Goal: Transaction & Acquisition: Purchase product/service

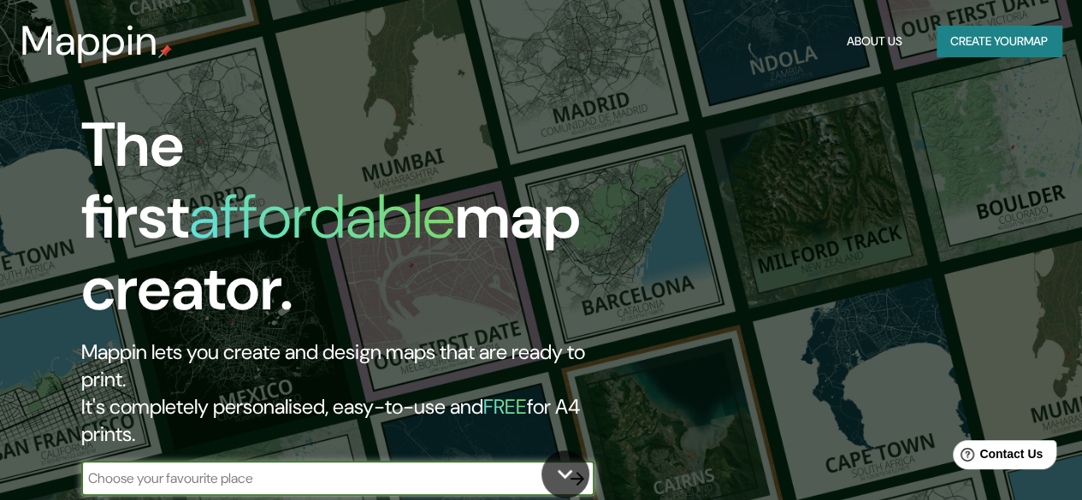
click at [197, 469] on input "text" at bounding box center [320, 479] width 479 height 20
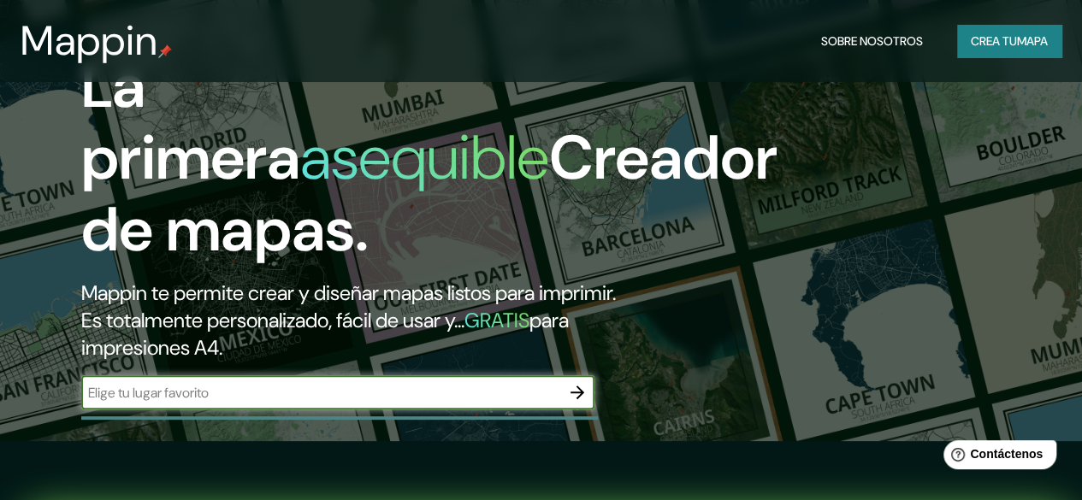
scroll to position [86, 0]
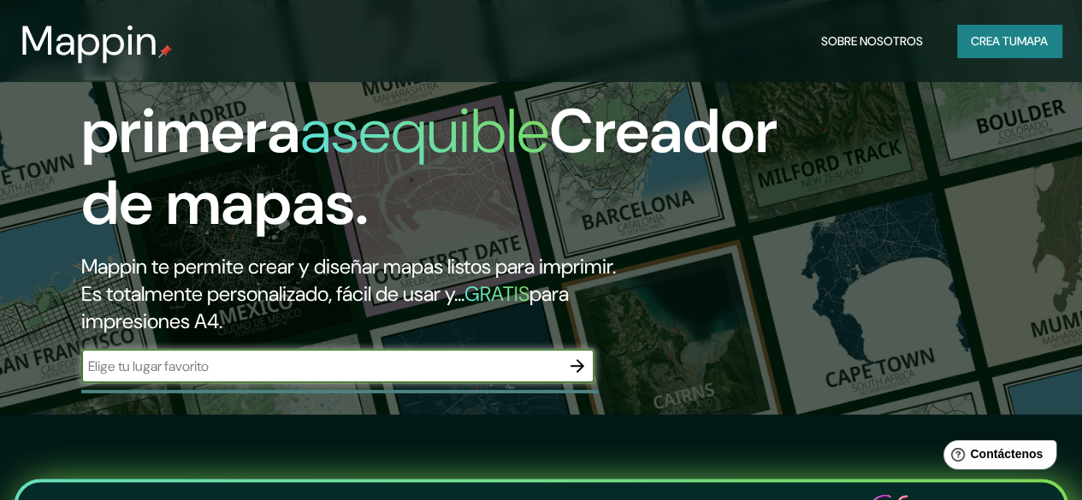
click at [271, 383] on div "​" at bounding box center [337, 366] width 513 height 34
paste input "CM-3107, [GEOGRAPHIC_DATA][PERSON_NAME][PERSON_NAME], [GEOGRAPHIC_DATA]"
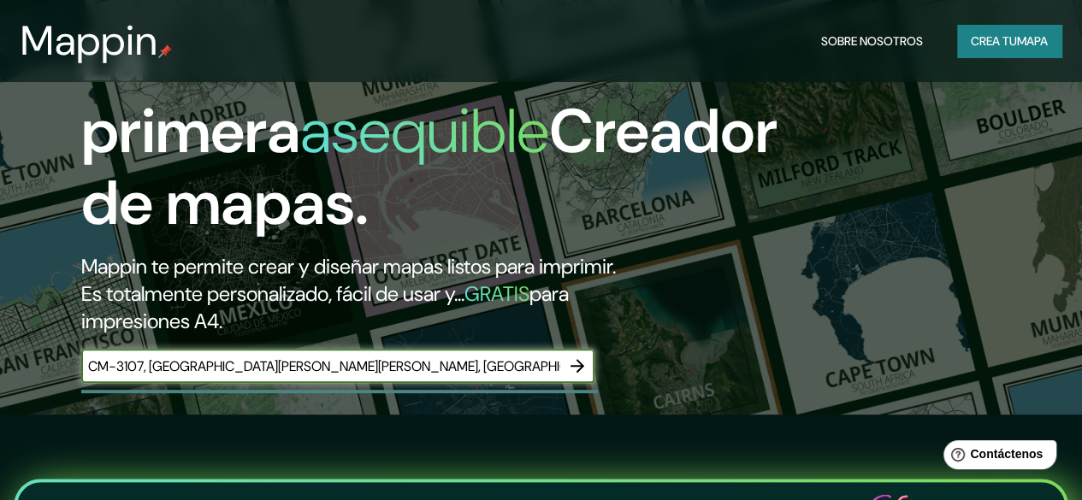
type input "CM-3107, [GEOGRAPHIC_DATA][PERSON_NAME][PERSON_NAME], [GEOGRAPHIC_DATA]"
click at [589, 383] on button "button" at bounding box center [577, 366] width 34 height 34
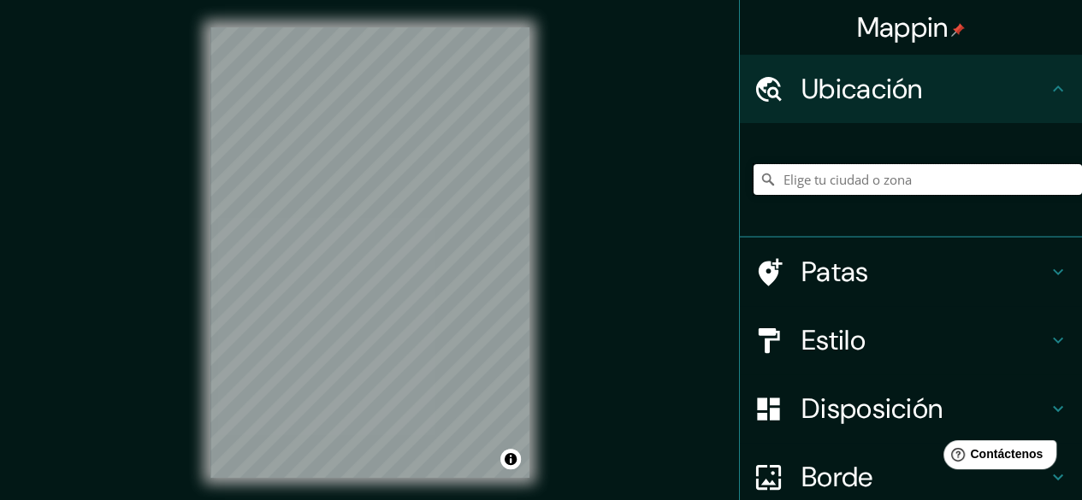
click at [859, 179] on input "Elige tu ciudad o zona" at bounding box center [918, 179] width 329 height 31
click at [845, 176] on input "Elige tu ciudad o zona" at bounding box center [918, 179] width 329 height 31
drag, startPoint x: 826, startPoint y: 177, endPoint x: 817, endPoint y: 179, distance: 9.6
click at [826, 179] on input "Elige tu ciudad o zona" at bounding box center [918, 179] width 329 height 31
paste input "CM-3107, [GEOGRAPHIC_DATA][PERSON_NAME][PERSON_NAME], [GEOGRAPHIC_DATA]"
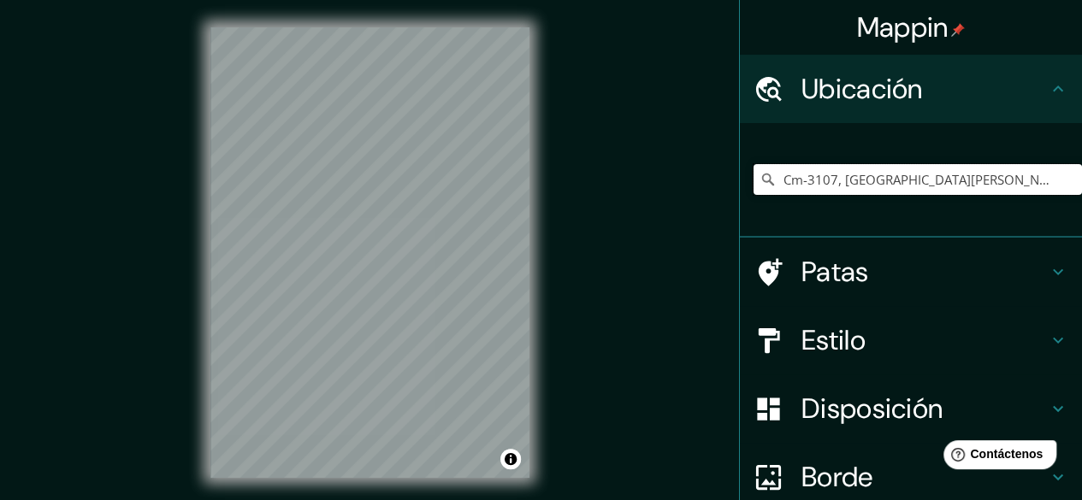
type input "Cm-3107, [GEOGRAPHIC_DATA][PERSON_NAME][PERSON_NAME], [GEOGRAPHIC_DATA], [GEOGR…"
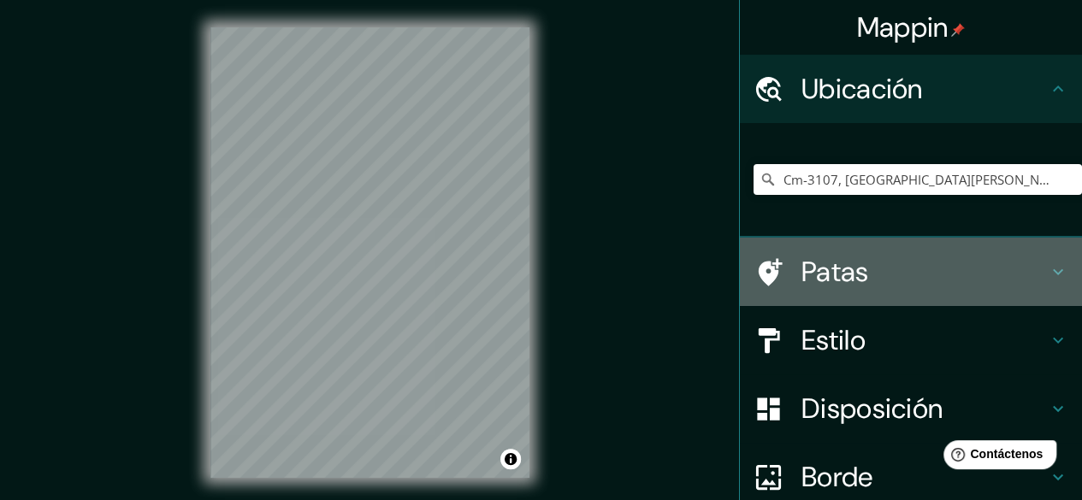
click at [802, 279] on font "Patas" at bounding box center [836, 272] width 68 height 36
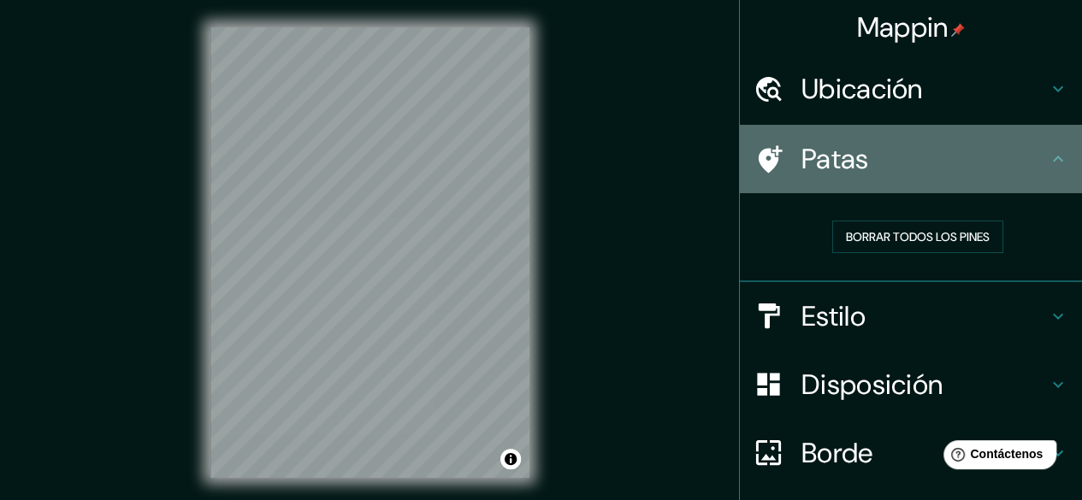
click at [844, 175] on font "Patas" at bounding box center [836, 159] width 68 height 36
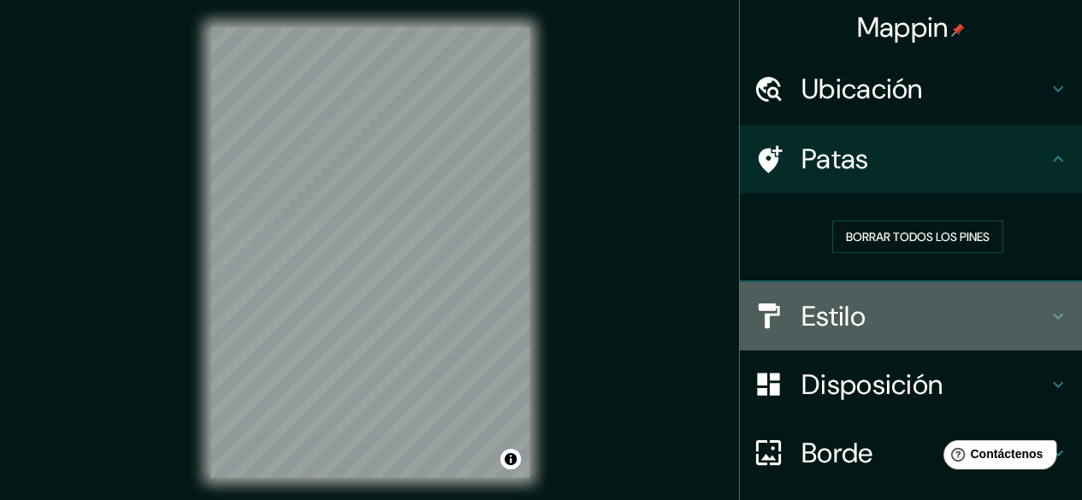
click at [802, 331] on font "Estilo" at bounding box center [834, 317] width 64 height 36
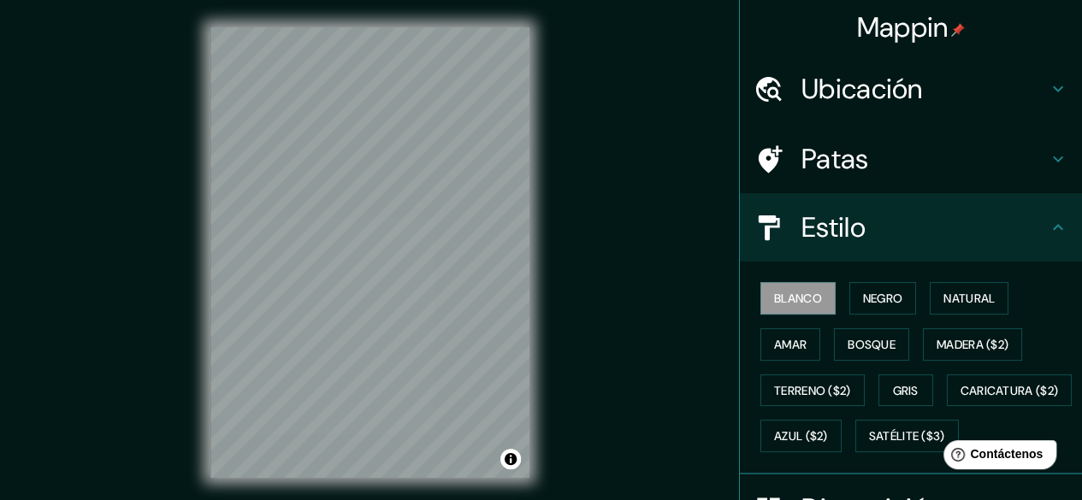
click at [835, 179] on div "Patas" at bounding box center [911, 159] width 342 height 68
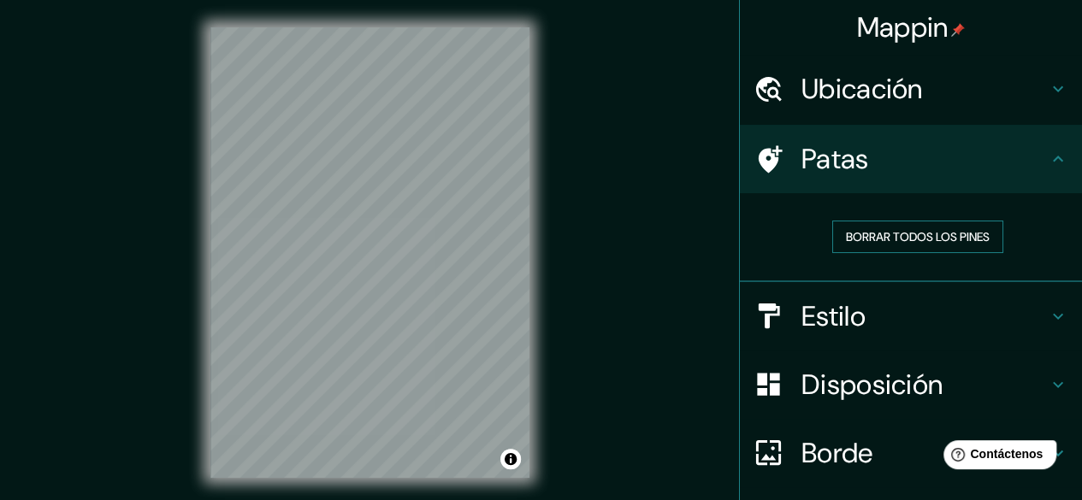
click at [907, 235] on font "Borrar todos los pines" at bounding box center [918, 236] width 144 height 15
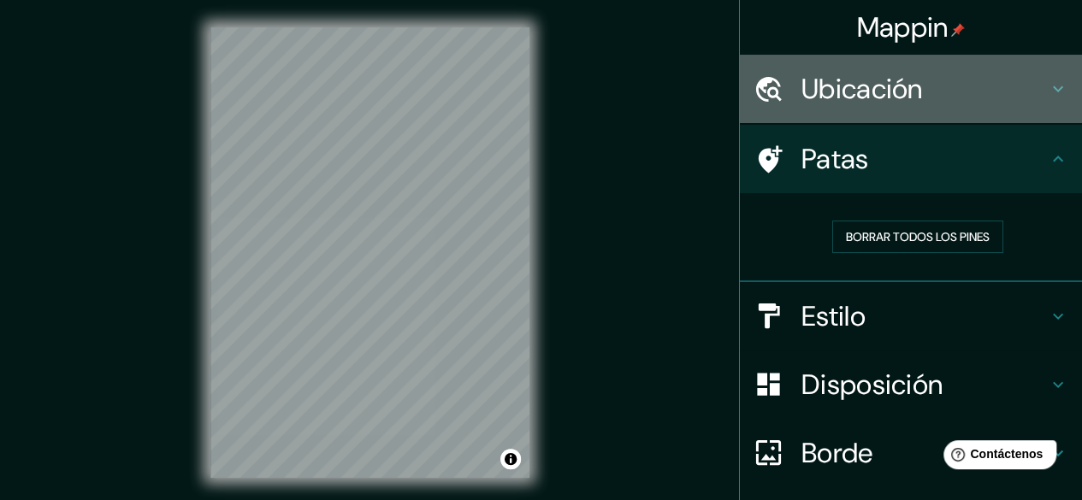
click at [859, 101] on font "Ubicación" at bounding box center [862, 89] width 121 height 36
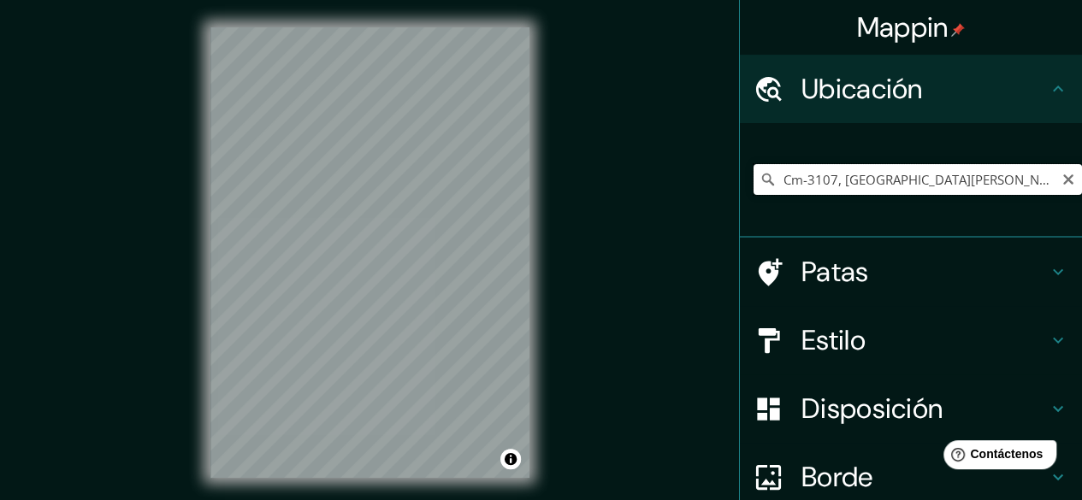
click at [871, 182] on input "Cm-3107, [GEOGRAPHIC_DATA][PERSON_NAME][PERSON_NAME], [GEOGRAPHIC_DATA], [GEOGR…" at bounding box center [918, 179] width 329 height 31
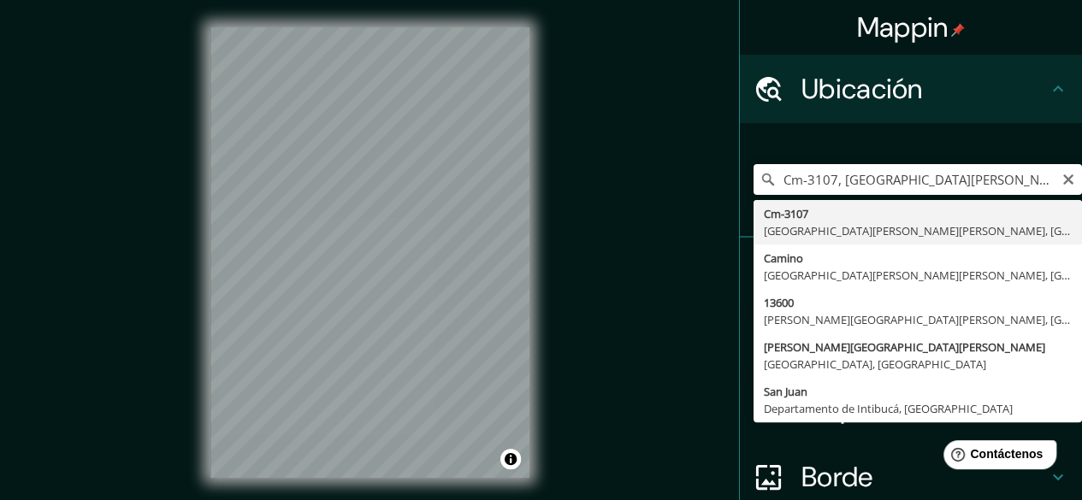
click at [763, 185] on icon at bounding box center [768, 179] width 17 height 17
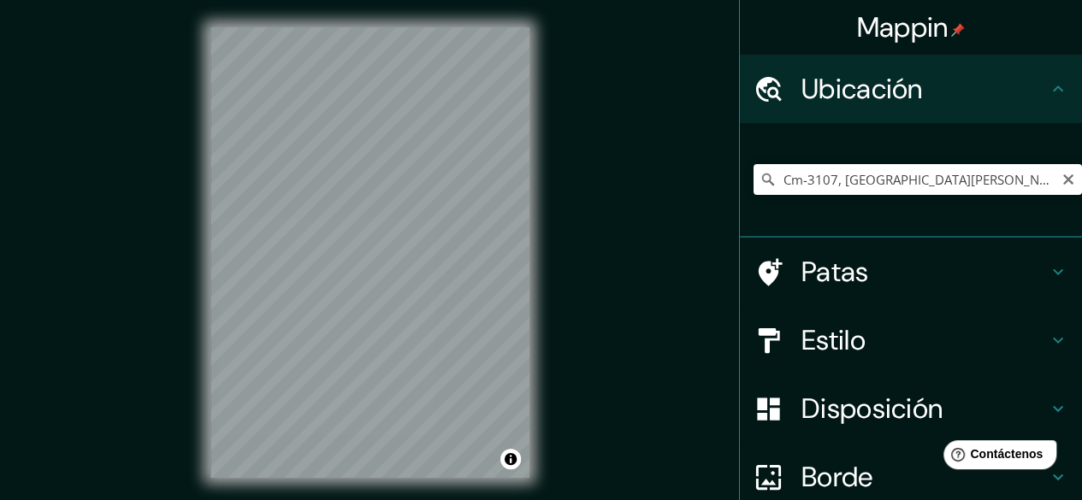
click at [762, 178] on icon at bounding box center [768, 180] width 12 height 12
click at [829, 180] on input "Cm-3107, [GEOGRAPHIC_DATA][PERSON_NAME][PERSON_NAME], [GEOGRAPHIC_DATA], [GEOGR…" at bounding box center [918, 179] width 329 height 31
click at [762, 179] on icon at bounding box center [768, 179] width 17 height 17
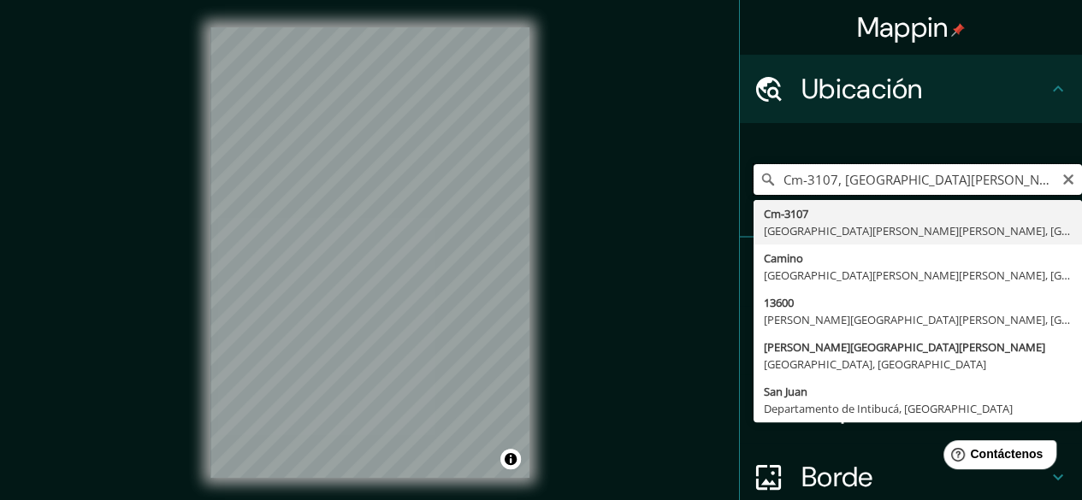
click at [771, 179] on input "Cm-3107, [GEOGRAPHIC_DATA][PERSON_NAME][PERSON_NAME], [GEOGRAPHIC_DATA], [GEOGR…" at bounding box center [918, 179] width 329 height 31
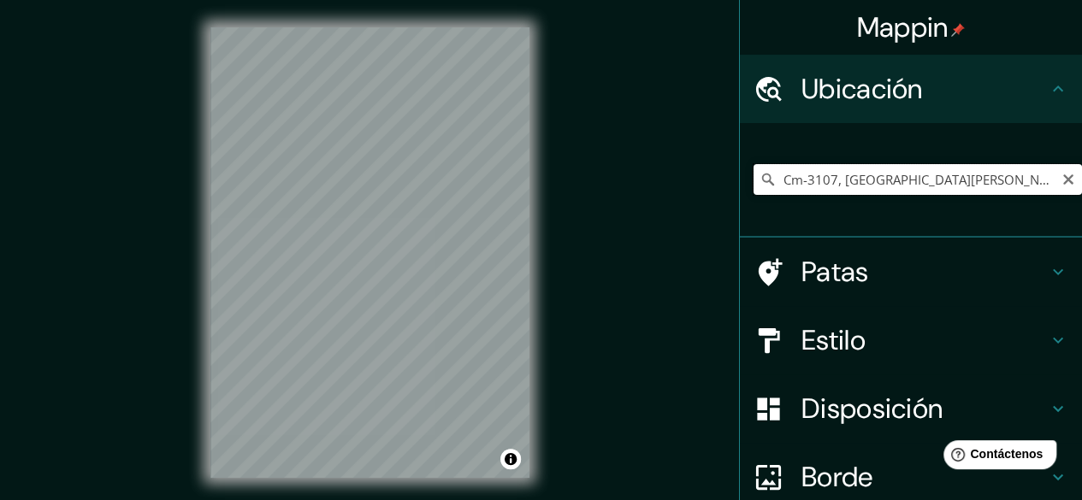
scroll to position [0, 151]
drag, startPoint x: 770, startPoint y: 174, endPoint x: 1094, endPoint y: 186, distance: 324.5
click at [1081, 186] on html "Mappin Ubicación Cm-3107, [GEOGRAPHIC_DATA][PERSON_NAME][PERSON_NAME], [GEOGRAP…" at bounding box center [541, 250] width 1082 height 500
paste input "CM-3107, [GEOGRAPHIC_DATA][PERSON_NAME][PERSON_NAME], [GEOGRAPHIC_DATA]"
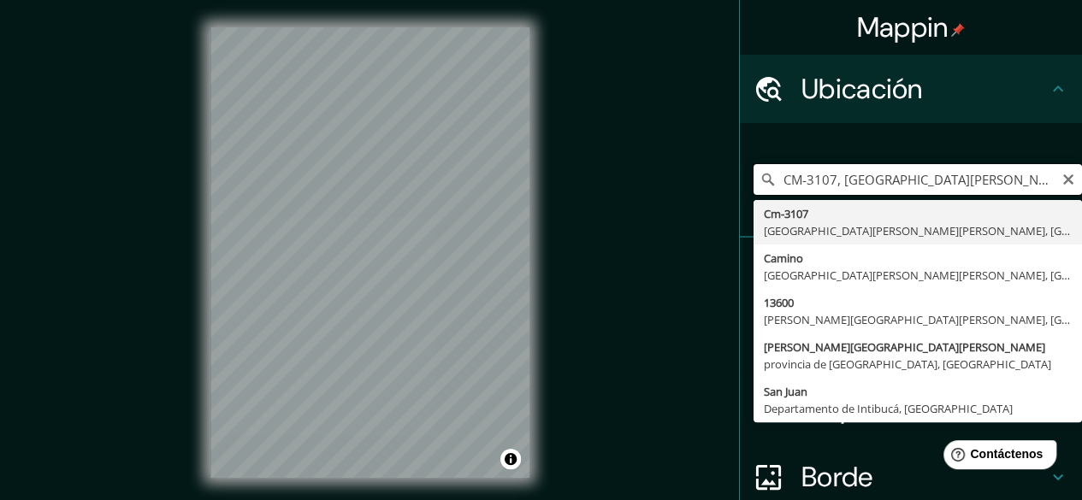
scroll to position [0, 25]
type input "Cm-3107, [GEOGRAPHIC_DATA][PERSON_NAME][PERSON_NAME], [GEOGRAPHIC_DATA], [GEOGR…"
drag, startPoint x: 771, startPoint y: 179, endPoint x: 1094, endPoint y: 179, distance: 323.4
click at [1081, 179] on html "Mappin Ubicación Cm-3107, [GEOGRAPHIC_DATA][PERSON_NAME][PERSON_NAME], [GEOGRAP…" at bounding box center [541, 250] width 1082 height 500
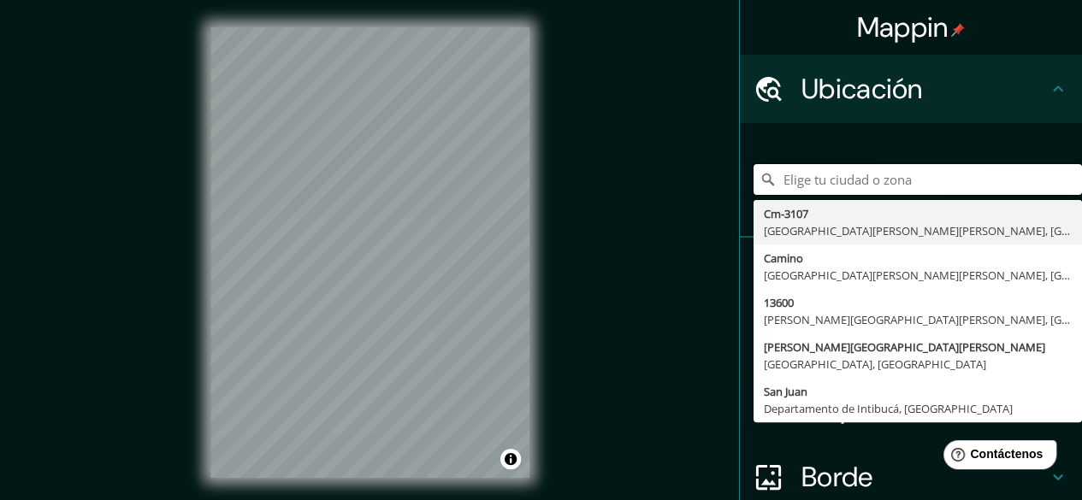
scroll to position [0, 0]
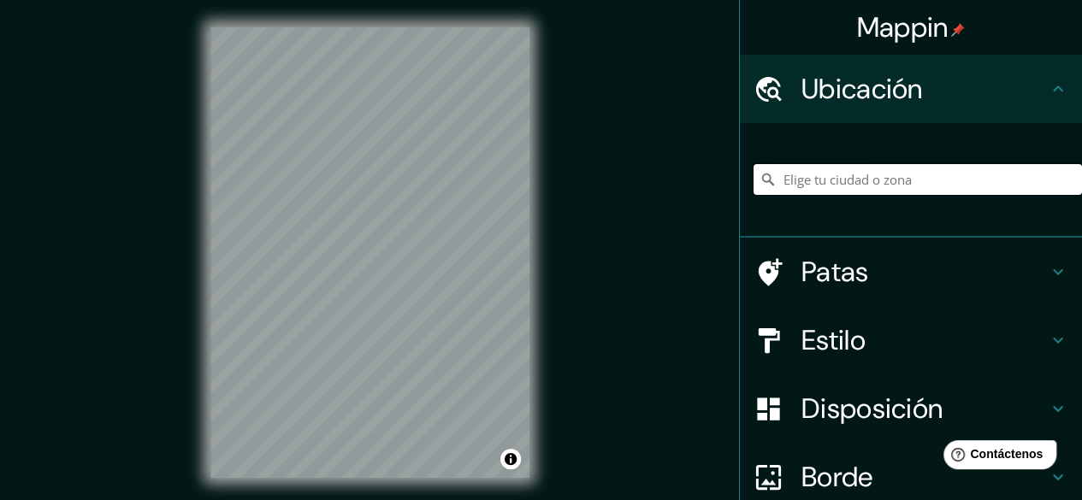
click at [804, 188] on input "Elige tu ciudad o zona" at bounding box center [918, 179] width 329 height 31
paste input "CM-3107, [GEOGRAPHIC_DATA][PERSON_NAME][PERSON_NAME], [GEOGRAPHIC_DATA]"
drag, startPoint x: 410, startPoint y: 183, endPoint x: 421, endPoint y: 194, distance: 15.7
click at [421, 194] on div at bounding box center [421, 194] width 14 height 14
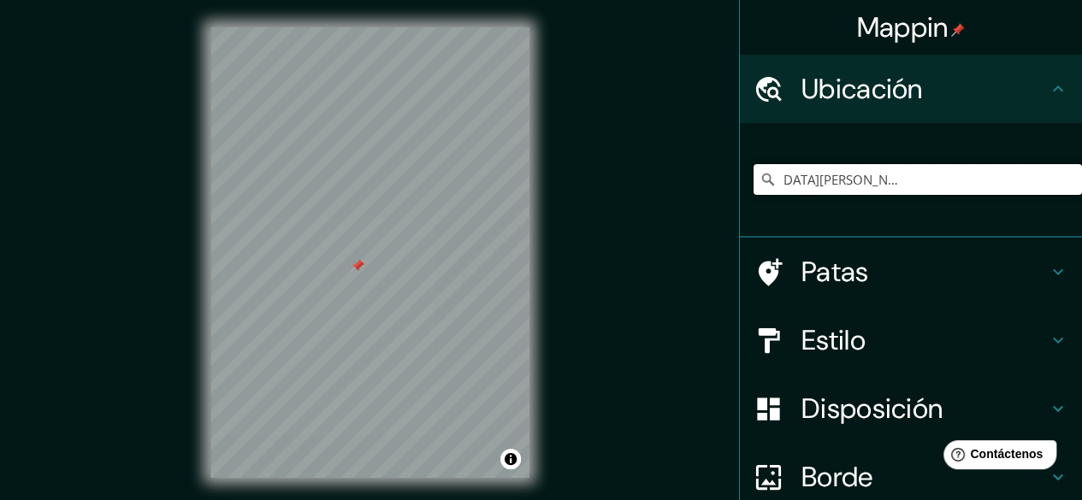
drag, startPoint x: 766, startPoint y: 177, endPoint x: 1094, endPoint y: 228, distance: 332.5
click at [1081, 228] on html "Mappin Ubicación Cm-3107, [GEOGRAPHIC_DATA][PERSON_NAME][PERSON_NAME], [GEOGRAP…" at bounding box center [541, 250] width 1082 height 500
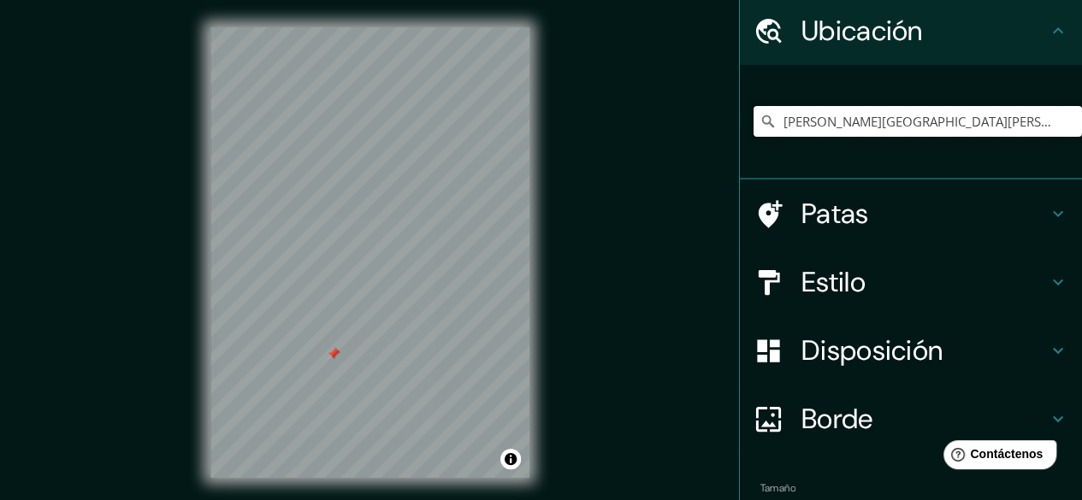
scroll to position [86, 0]
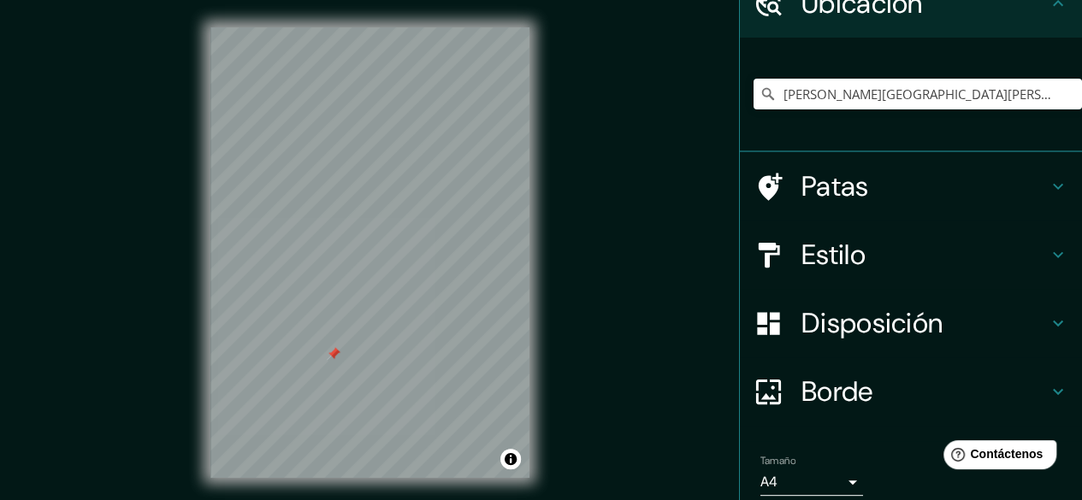
click at [851, 275] on div "Estilo" at bounding box center [911, 255] width 342 height 68
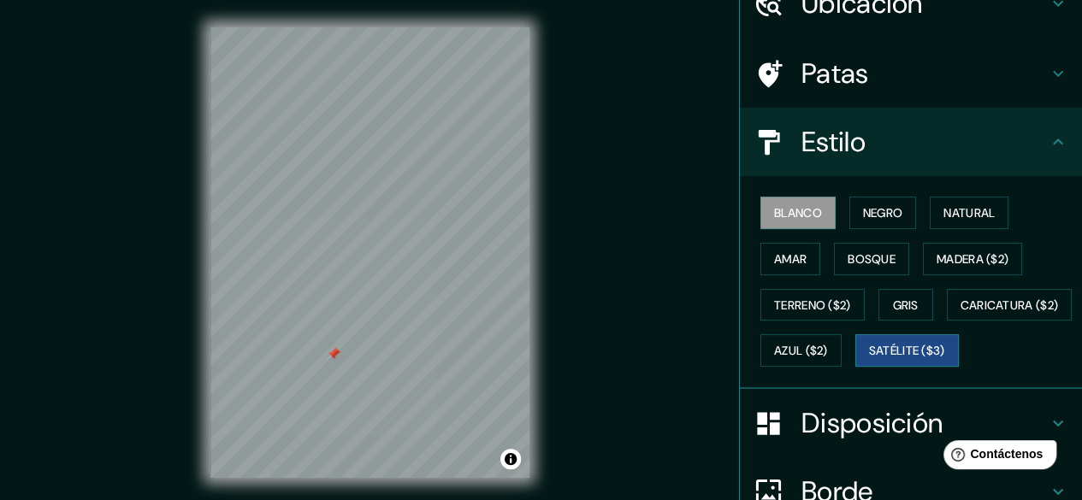
click at [869, 359] on font "Satélite ($3)" at bounding box center [907, 351] width 76 height 15
drag, startPoint x: 413, startPoint y: 227, endPoint x: 400, endPoint y: 239, distance: 17.6
click at [400, 239] on div at bounding box center [407, 239] width 14 height 14
click at [968, 66] on h4 "Patas" at bounding box center [925, 73] width 246 height 34
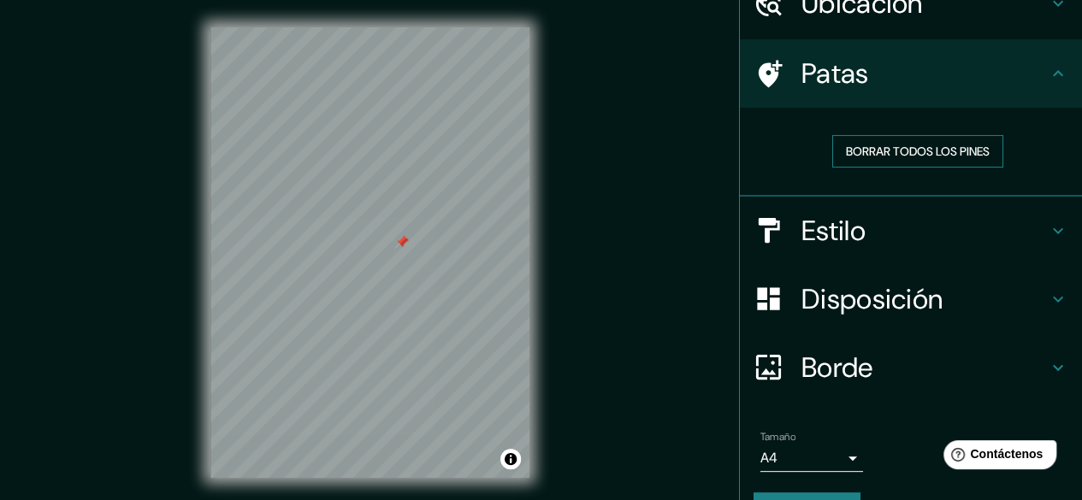
click at [941, 150] on font "Borrar todos los pines" at bounding box center [918, 151] width 144 height 15
click at [886, 21] on font "Ubicación" at bounding box center [862, 3] width 121 height 36
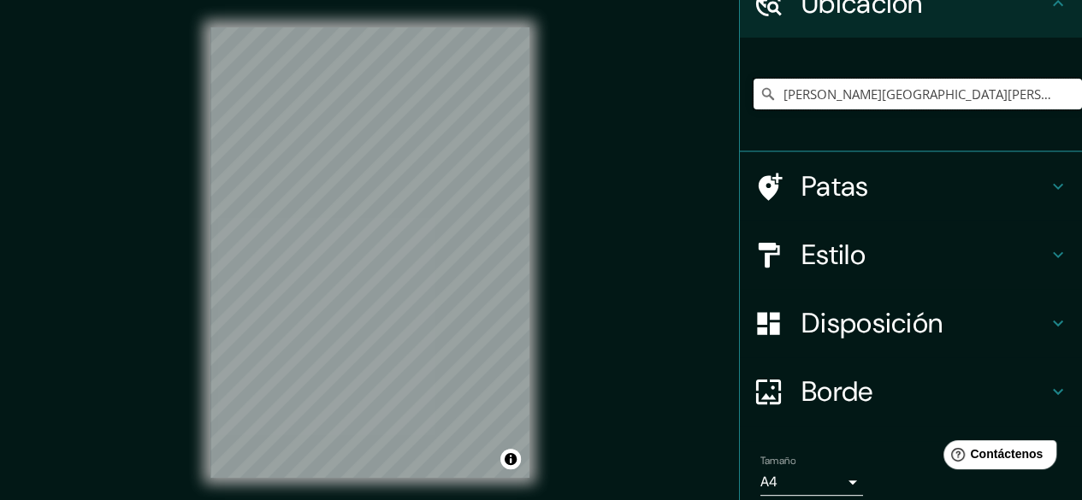
click at [895, 88] on input "[PERSON_NAME][GEOGRAPHIC_DATA][PERSON_NAME], [GEOGRAPHIC_DATA], [GEOGRAPHIC_DAT…" at bounding box center [918, 94] width 329 height 31
drag, startPoint x: 767, startPoint y: 92, endPoint x: 1094, endPoint y: 91, distance: 326.8
click at [1081, 91] on html "Mappin Ubicación [PERSON_NAME][GEOGRAPHIC_DATA][PERSON_NAME], [GEOGRAPHIC_DATA]…" at bounding box center [541, 250] width 1082 height 500
paste input "CM-3107, [GEOGRAPHIC_DATA][PERSON_NAME][PERSON_NAME], [GEOGRAPHIC_DATA]"
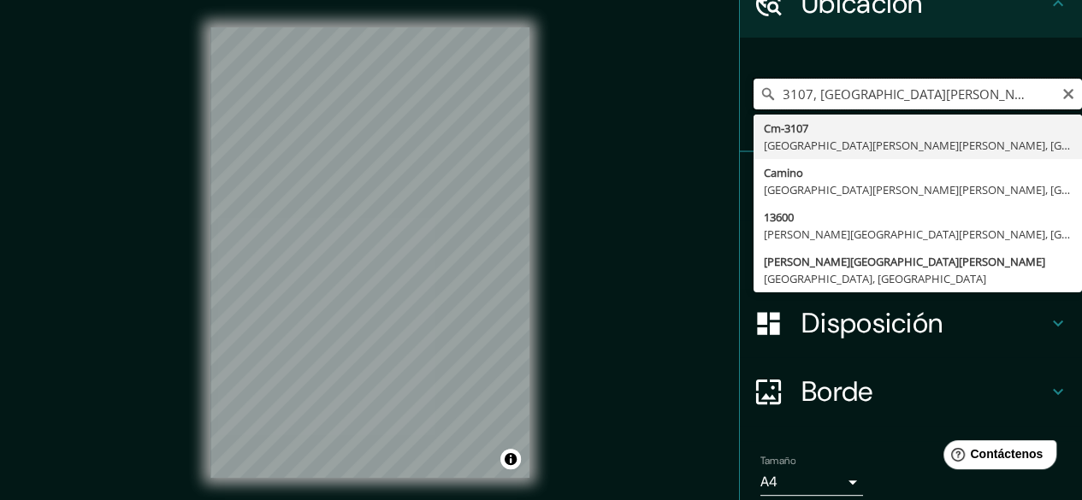
scroll to position [0, 0]
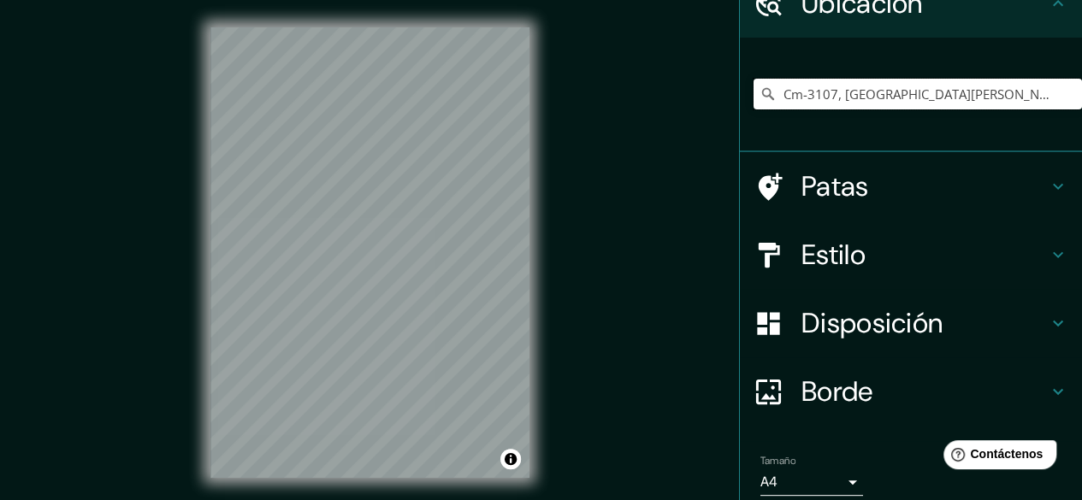
type input "Cm-3107, [GEOGRAPHIC_DATA][PERSON_NAME][PERSON_NAME], [GEOGRAPHIC_DATA], [GEOGR…"
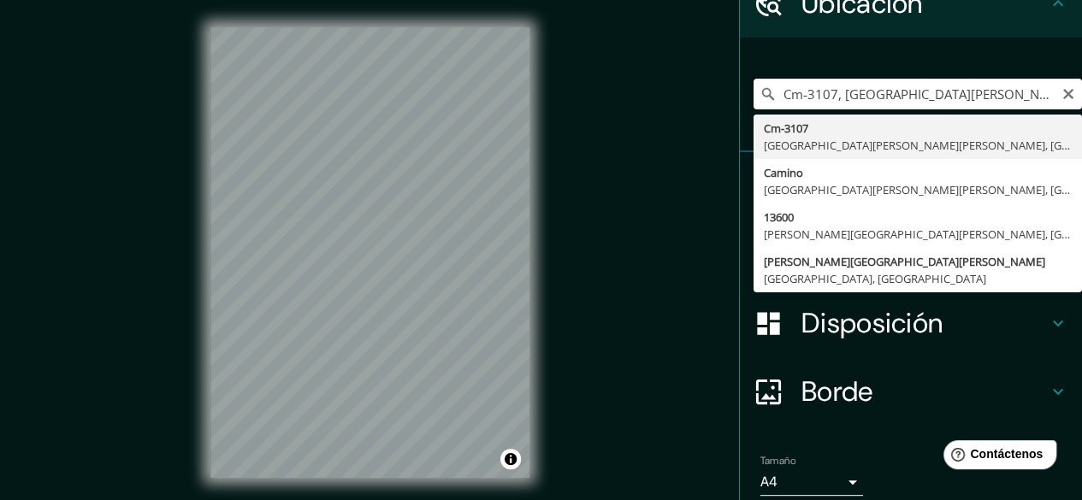
scroll to position [0, 151]
drag, startPoint x: 778, startPoint y: 97, endPoint x: 1094, endPoint y: 97, distance: 316.5
click at [1081, 97] on html "Mappin Ubicación Cm-3107, [GEOGRAPHIC_DATA][PERSON_NAME][PERSON_NAME], [GEOGRAP…" at bounding box center [541, 250] width 1082 height 500
click at [1062, 90] on icon "Claro" at bounding box center [1069, 94] width 14 height 14
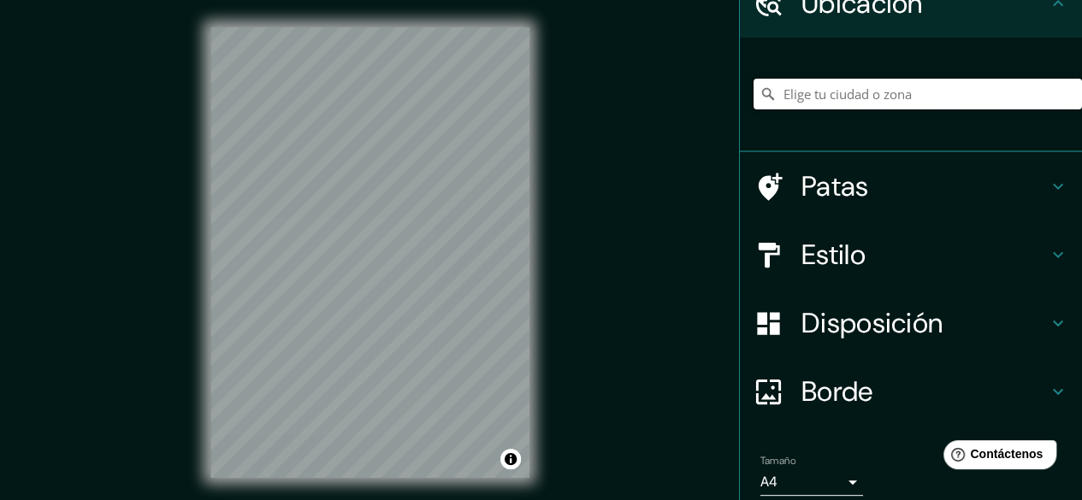
paste input "[GEOGRAPHIC_DATA]"
drag, startPoint x: 787, startPoint y: 88, endPoint x: 1094, endPoint y: 93, distance: 307.2
click at [1081, 93] on html "Mappin Ubicación [GEOGRAPHIC_DATA], [GEOGRAPHIC_DATA], [GEOGRAPHIC_DATA], [GEOG…" at bounding box center [541, 250] width 1082 height 500
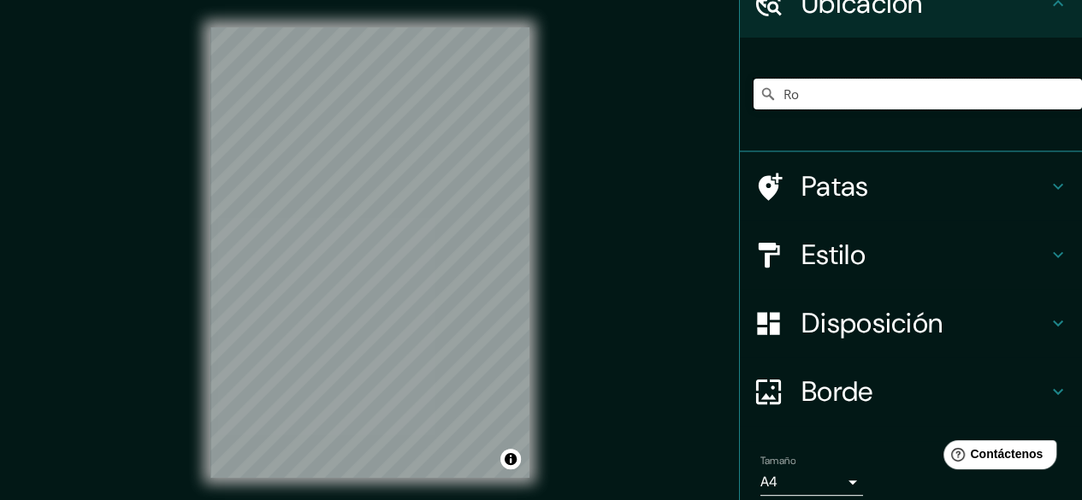
type input "R"
paste input "[GEOGRAPHIC_DATA]"
click at [563, 87] on div "Mappin Ubicación Noord, [GEOGRAPHIC_DATA], [GEOGRAPHIC_DATA], [GEOGRAPHIC_DATA]…" at bounding box center [541, 266] width 1082 height 533
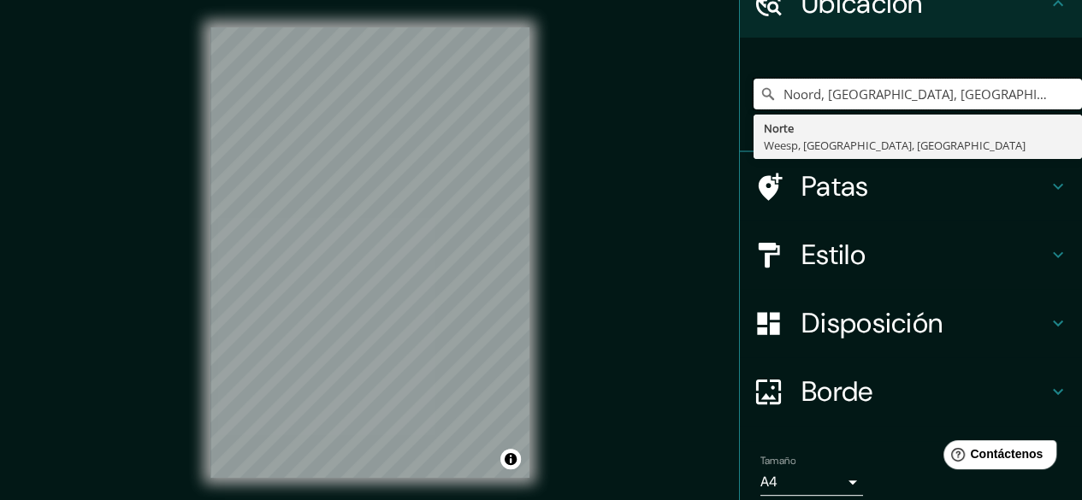
scroll to position [0, 38]
drag, startPoint x: 808, startPoint y: 103, endPoint x: 1094, endPoint y: 105, distance: 286.6
click at [1081, 105] on html "Mappin Ubicación Noord, [GEOGRAPHIC_DATA], [GEOGRAPHIC_DATA], [GEOGRAPHIC_DATA]…" at bounding box center [541, 250] width 1082 height 500
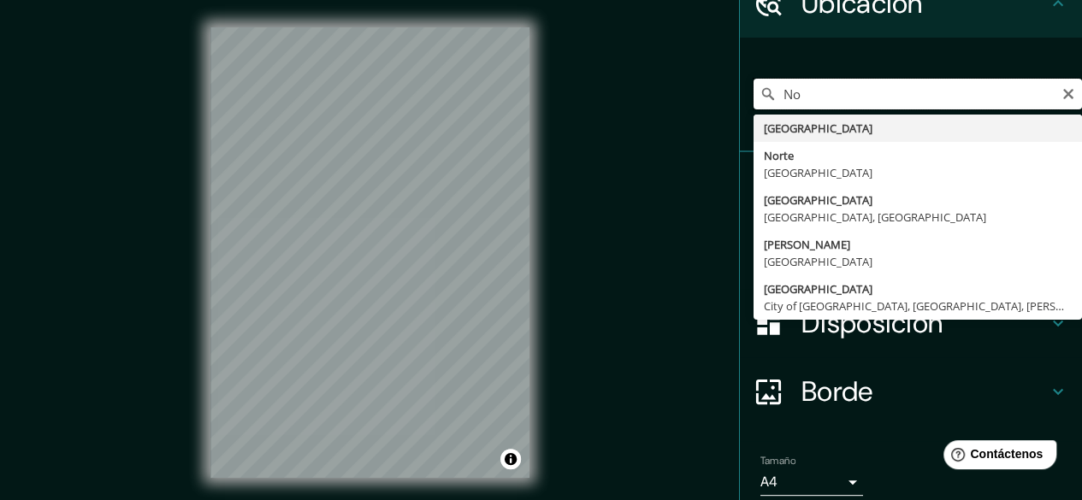
type input "N"
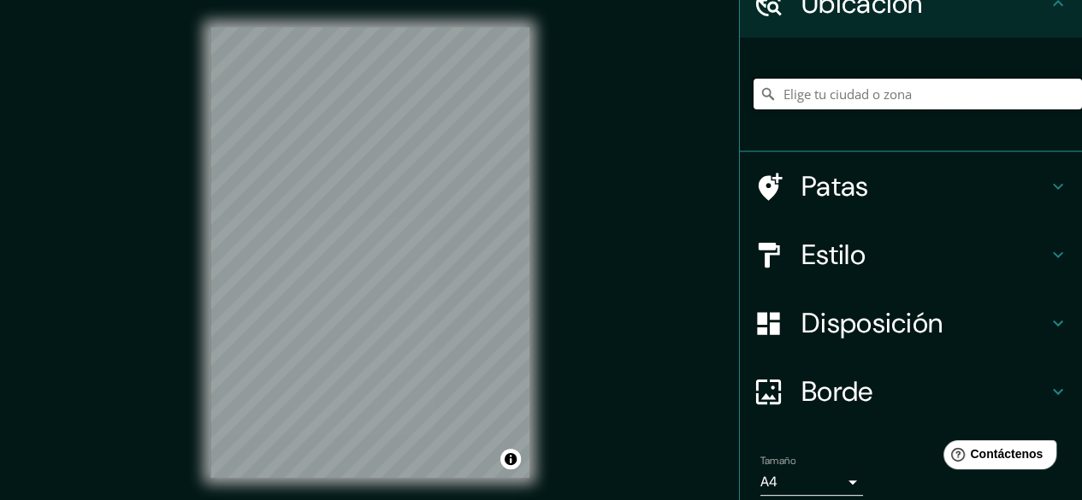
paste input "[GEOGRAPHIC_DATA]"
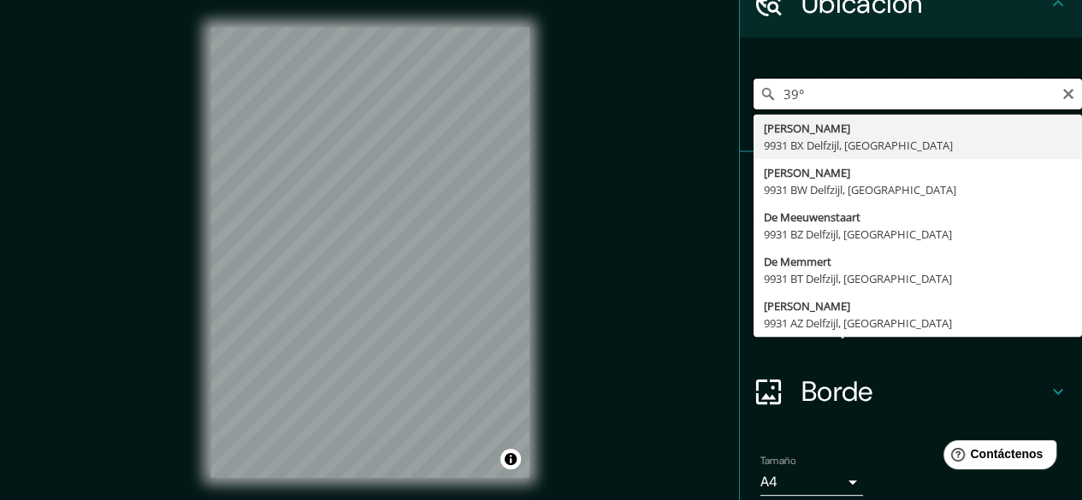
type input "39"
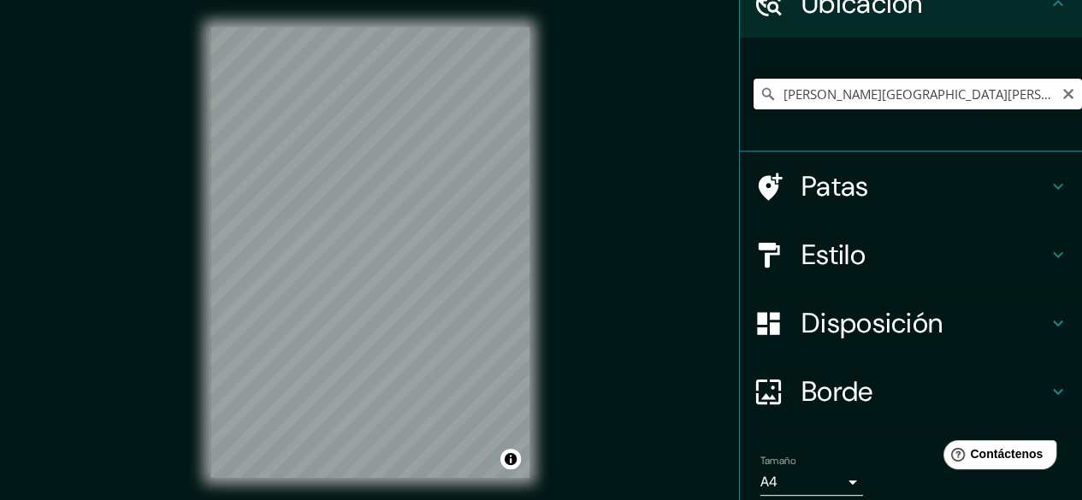
scroll to position [0, 51]
drag, startPoint x: 772, startPoint y: 95, endPoint x: 1094, endPoint y: 179, distance: 333.2
click at [1081, 179] on html "Mappin Ubicación [PERSON_NAME][GEOGRAPHIC_DATA][PERSON_NAME], [GEOGRAPHIC_DATA]…" at bounding box center [541, 250] width 1082 height 500
paste input "Ctra. [PERSON_NAME], km 7,2"
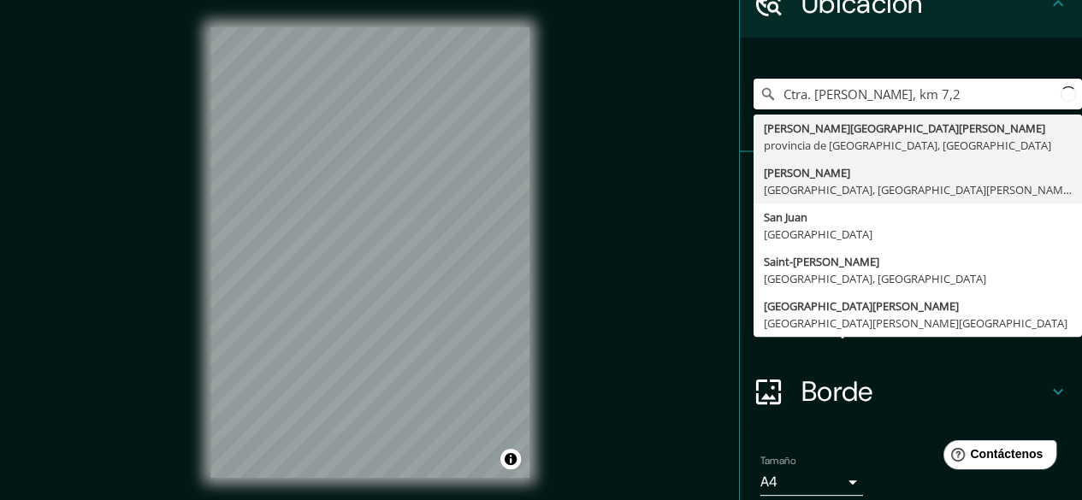
scroll to position [0, 0]
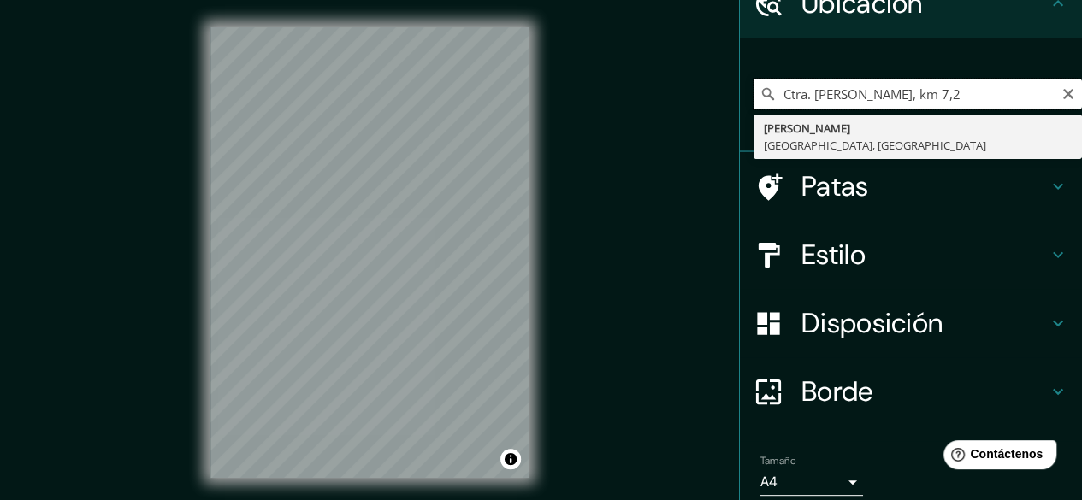
click at [998, 102] on input "Ctra. [PERSON_NAME], km 7,2" at bounding box center [918, 94] width 329 height 31
drag, startPoint x: 771, startPoint y: 88, endPoint x: 1094, endPoint y: 95, distance: 323.5
click at [1081, 95] on html "Mappin Ubicación [PERSON_NAME], provincia de [GEOGRAPHIC_DATA], [GEOGRAPHIC_DAT…" at bounding box center [541, 250] width 1082 height 500
paste input "CM-3107, [GEOGRAPHIC_DATA][PERSON_NAME][PERSON_NAME], [GEOGRAPHIC_DATA]"
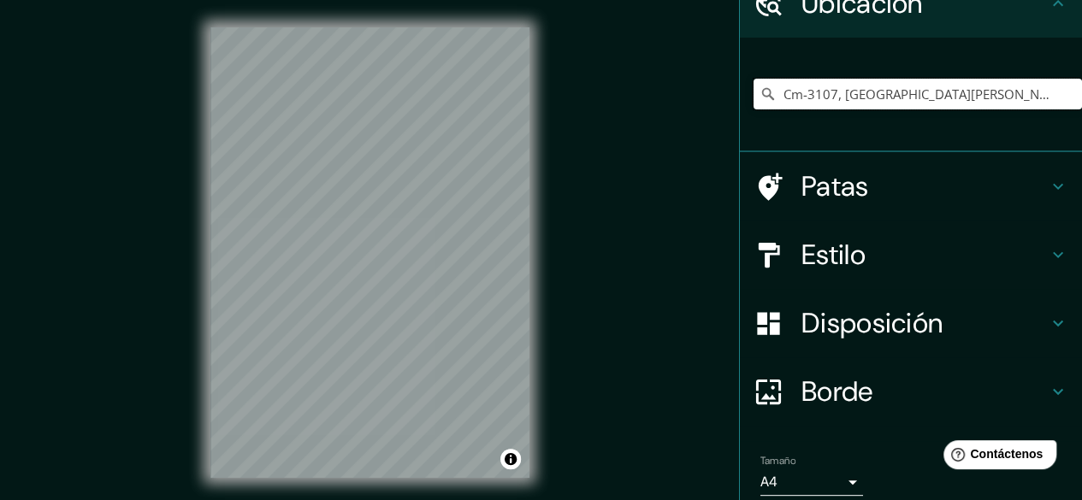
type input "Cm-3107, [GEOGRAPHIC_DATA][PERSON_NAME][PERSON_NAME], [GEOGRAPHIC_DATA], [GEOGR…"
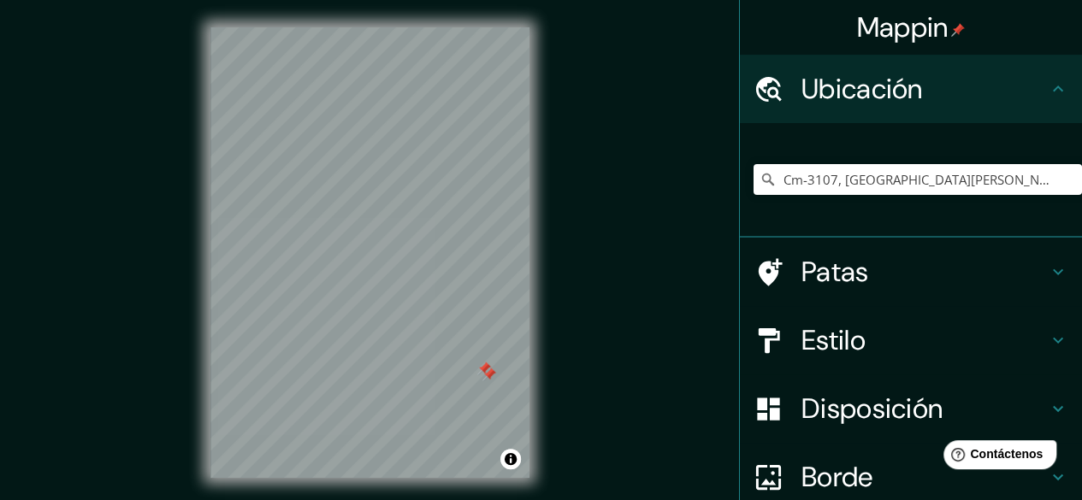
click at [850, 278] on font "Patas" at bounding box center [836, 272] width 68 height 36
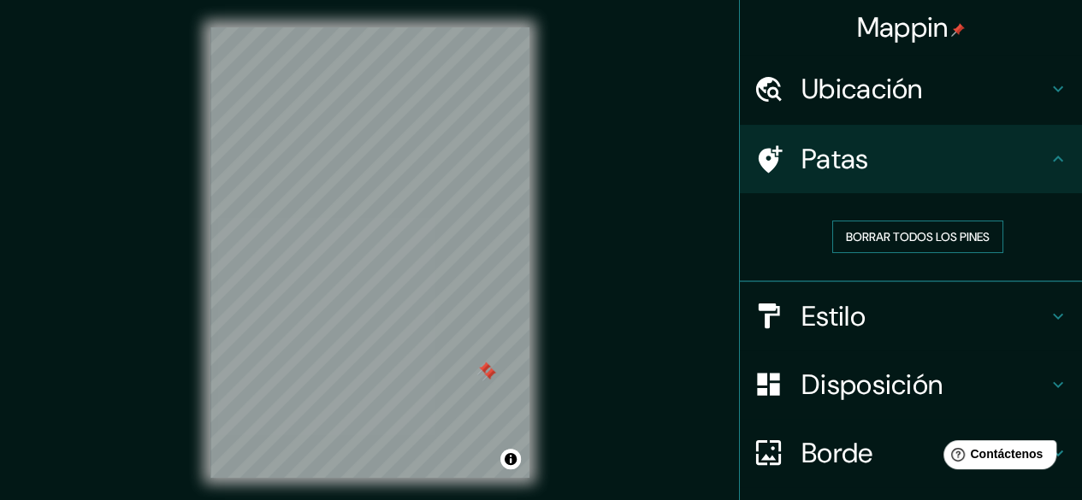
click at [927, 236] on font "Borrar todos los pines" at bounding box center [918, 236] width 144 height 15
click at [897, 240] on font "Borrar todos los pines" at bounding box center [918, 236] width 144 height 15
click at [395, 500] on html "Mappin Ubicación Cm-3107, [GEOGRAPHIC_DATA][PERSON_NAME][PERSON_NAME], [GEOGRAP…" at bounding box center [541, 250] width 1082 height 500
click at [421, 485] on div "© Mapbox © OpenStreetMap Improve this map © Maxar" at bounding box center [370, 253] width 374 height 506
click at [277, 492] on div "© Mapbox © OpenStreetMap Improve this map © Maxar" at bounding box center [370, 253] width 374 height 506
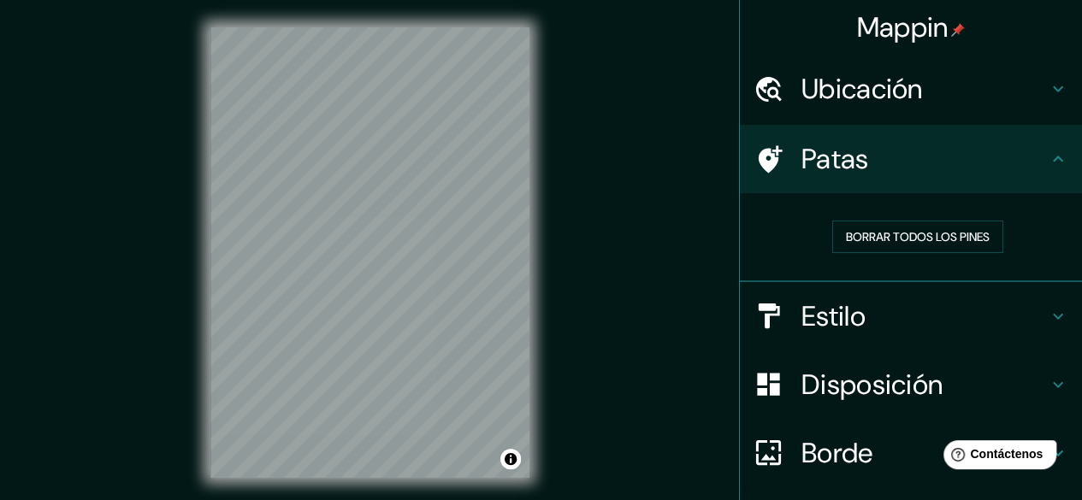
click at [370, 500] on html "Mappin Ubicación Cm-3107, [GEOGRAPHIC_DATA][PERSON_NAME][PERSON_NAME], [GEOGRAP…" at bounding box center [541, 250] width 1082 height 500
click at [404, 500] on html "Mappin Ubicación Cm-3107, [GEOGRAPHIC_DATA][PERSON_NAME][PERSON_NAME], [GEOGRAP…" at bounding box center [541, 250] width 1082 height 500
click at [933, 319] on h4 "Estilo" at bounding box center [925, 316] width 246 height 34
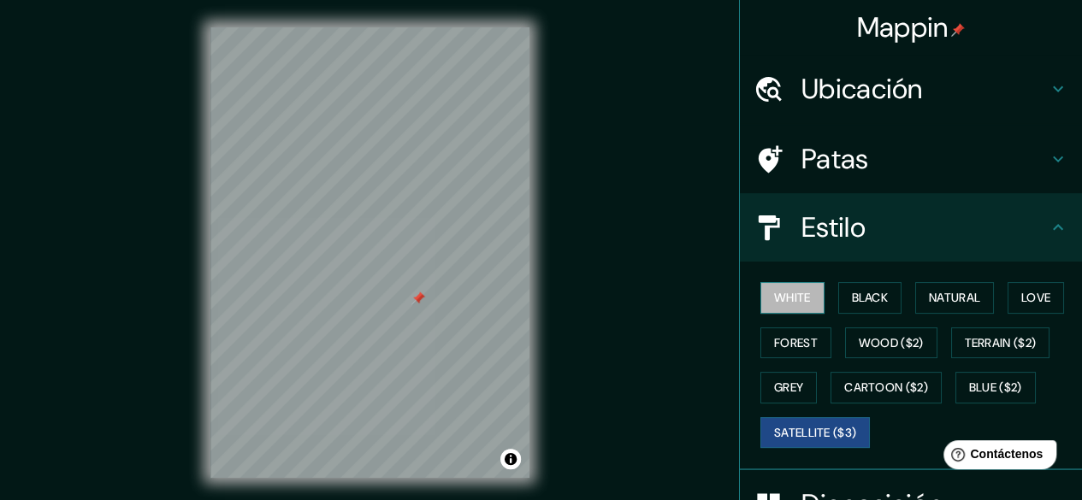
click at [790, 293] on button "White" at bounding box center [793, 298] width 64 height 32
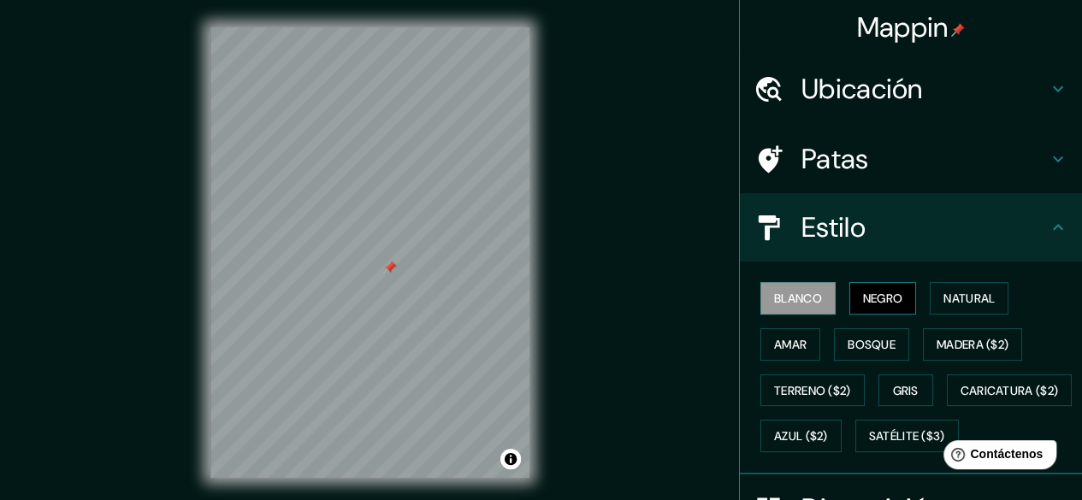
click at [863, 296] on font "Negro" at bounding box center [883, 298] width 40 height 15
click at [948, 300] on font "Natural" at bounding box center [969, 298] width 51 height 15
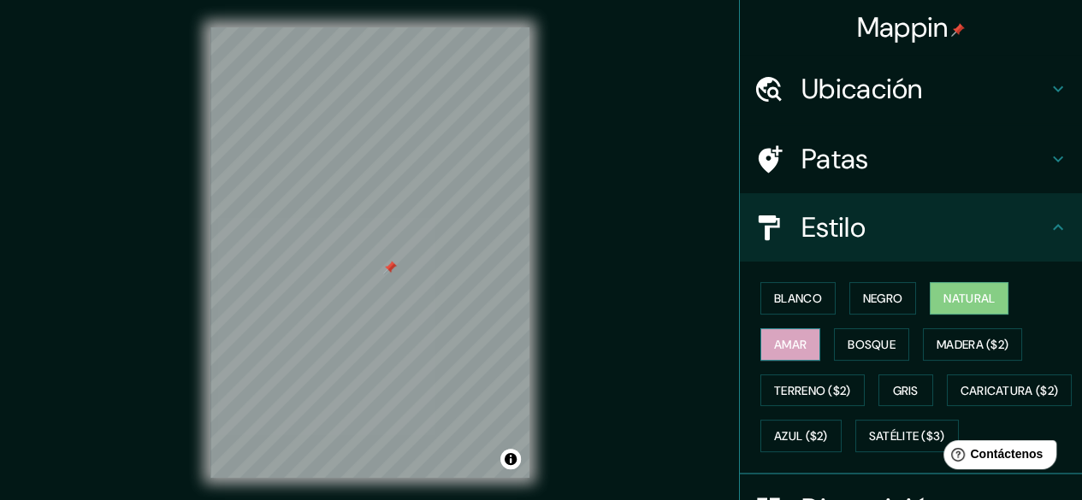
click at [787, 343] on font "Amar" at bounding box center [790, 344] width 33 height 15
click at [870, 341] on font "Bosque" at bounding box center [872, 344] width 48 height 15
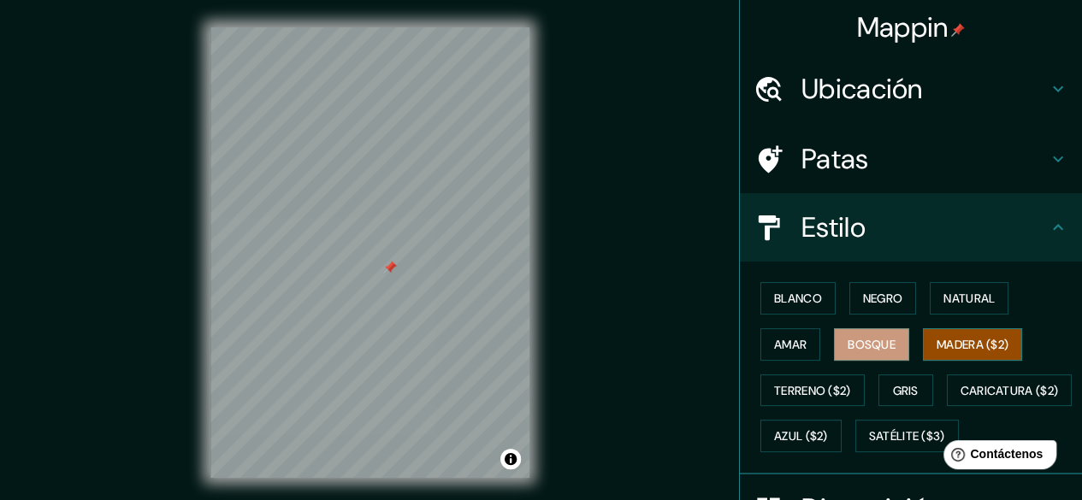
click at [944, 345] on font "Madera ($2)" at bounding box center [973, 344] width 72 height 15
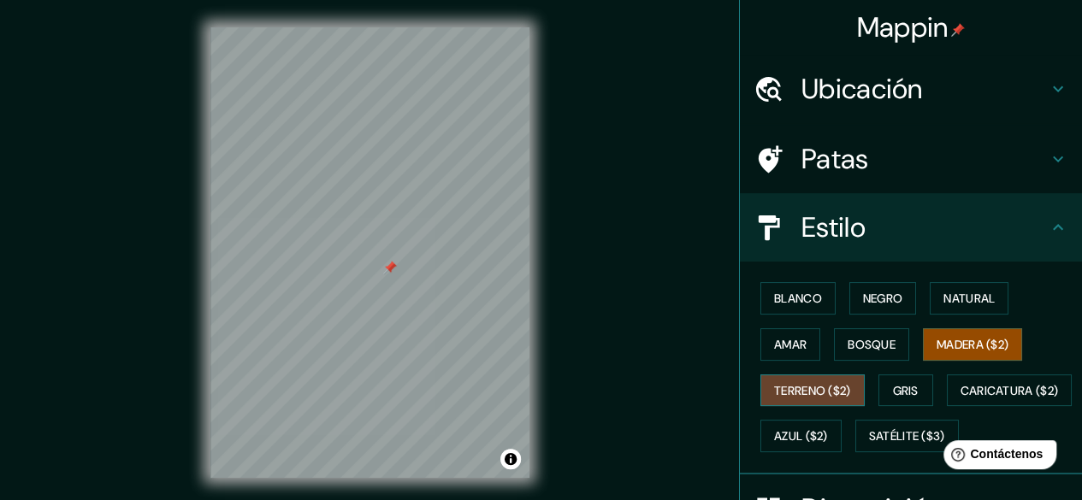
click at [819, 386] on font "Terreno ($2)" at bounding box center [812, 390] width 77 height 15
click at [893, 385] on font "Gris" at bounding box center [906, 390] width 26 height 15
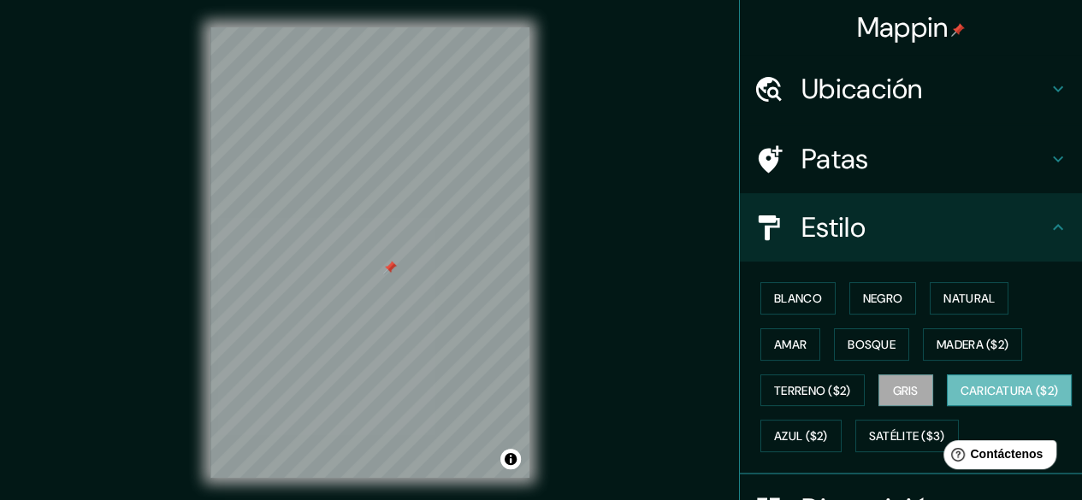
click at [961, 399] on font "Caricatura ($2)" at bounding box center [1010, 390] width 98 height 15
click at [842, 429] on button "Azul ($2)" at bounding box center [801, 436] width 81 height 33
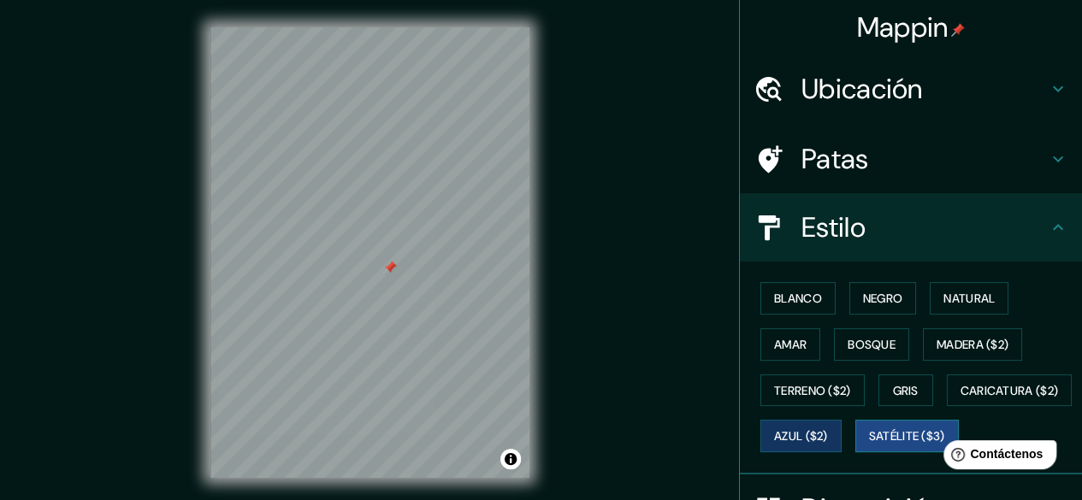
click at [869, 445] on font "Satélite ($3)" at bounding box center [907, 436] width 76 height 15
click at [813, 301] on button "Blanco" at bounding box center [798, 298] width 75 height 33
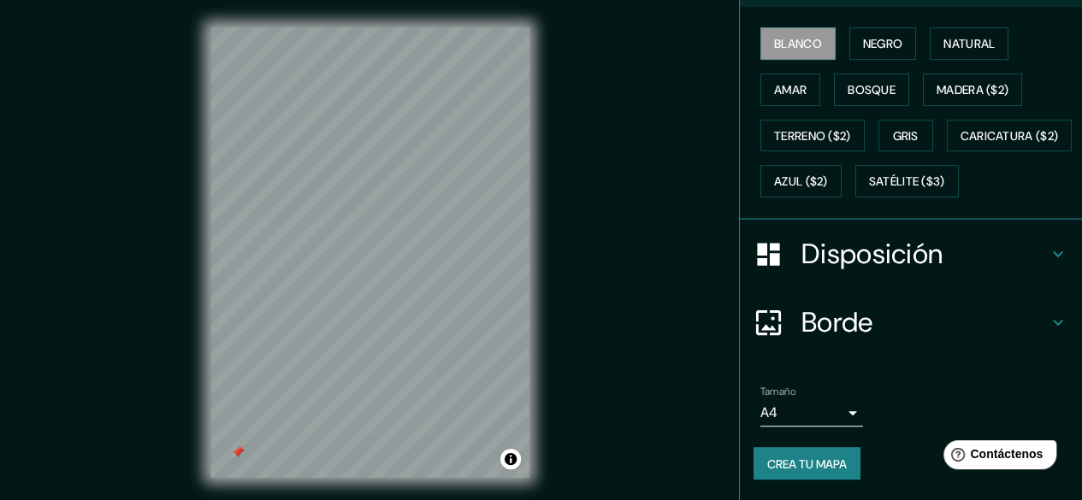
scroll to position [295, 0]
click at [876, 263] on font "Disposición" at bounding box center [872, 254] width 141 height 36
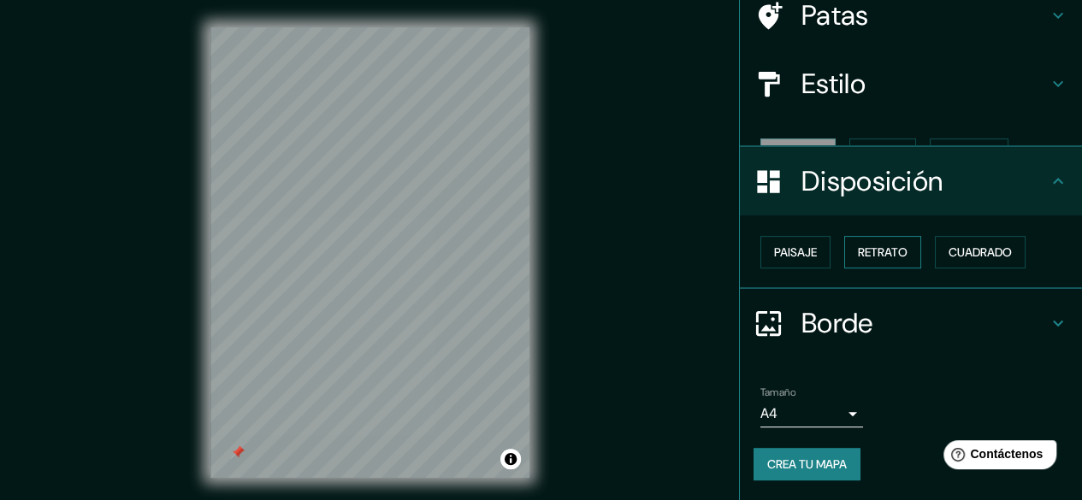
scroll to position [115, 0]
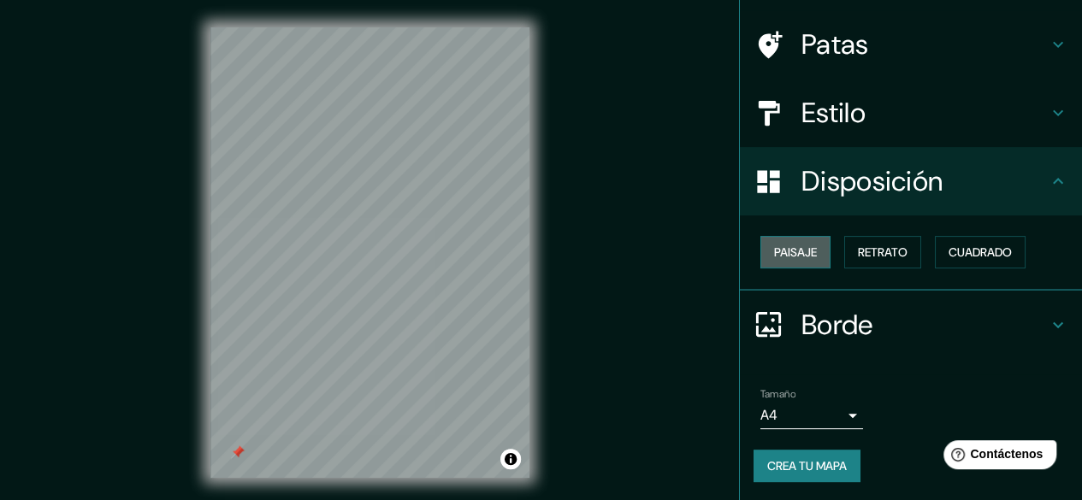
click at [792, 259] on font "Paisaje" at bounding box center [795, 252] width 43 height 15
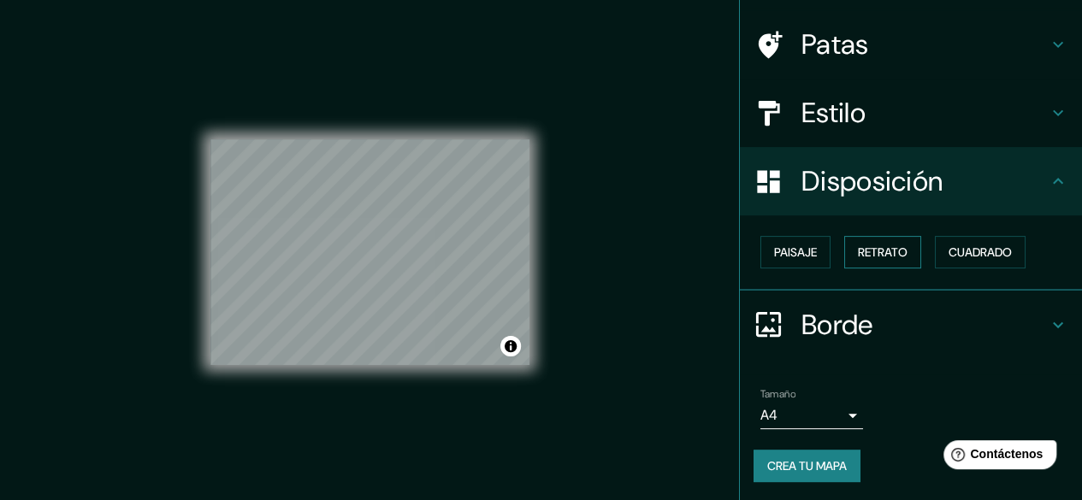
click at [869, 248] on font "Retrato" at bounding box center [883, 252] width 50 height 15
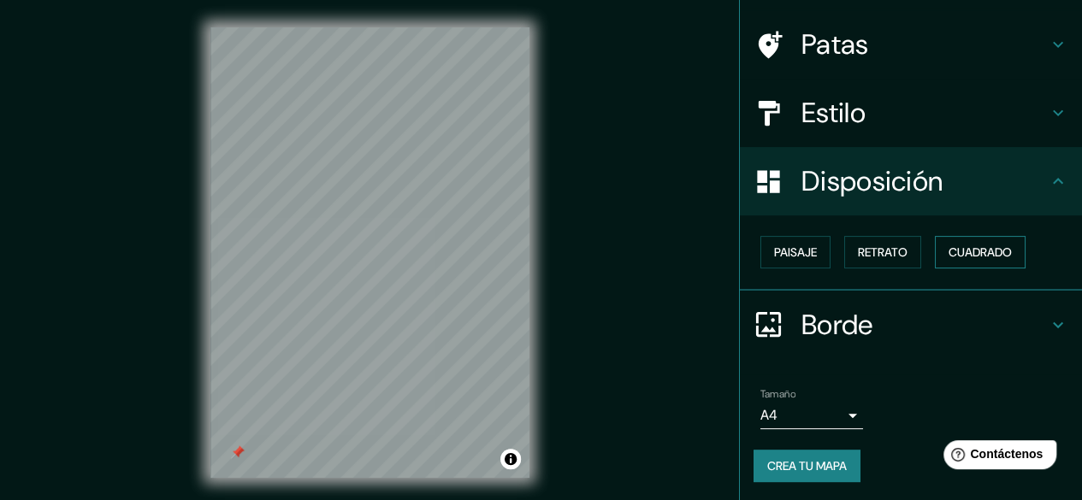
click at [950, 238] on button "Cuadrado" at bounding box center [980, 252] width 91 height 33
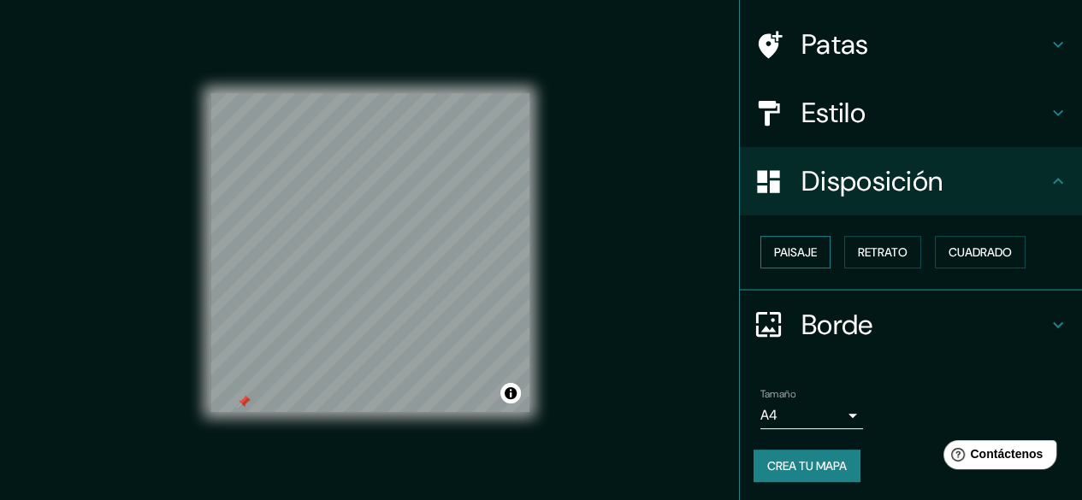
click at [774, 245] on font "Paisaje" at bounding box center [795, 252] width 43 height 15
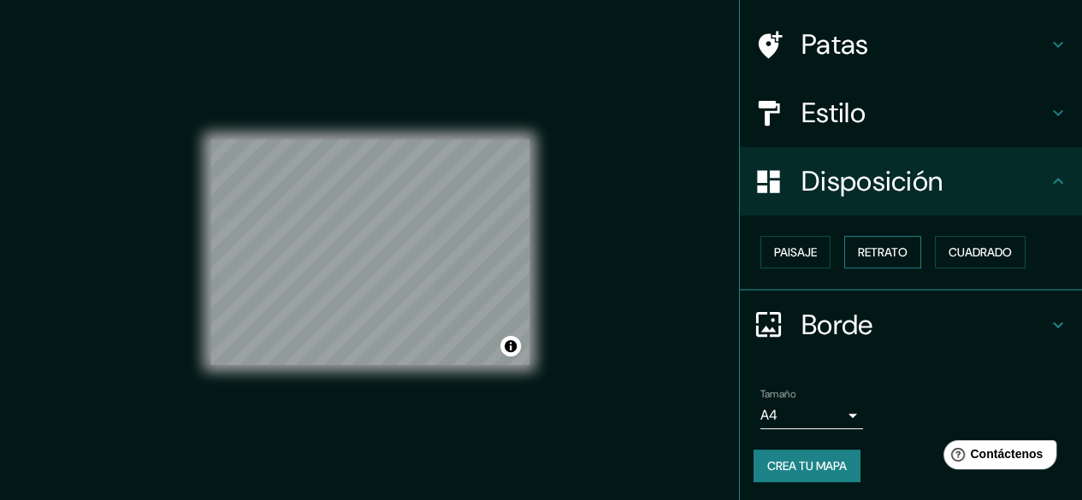
click at [861, 252] on font "Retrato" at bounding box center [883, 252] width 50 height 15
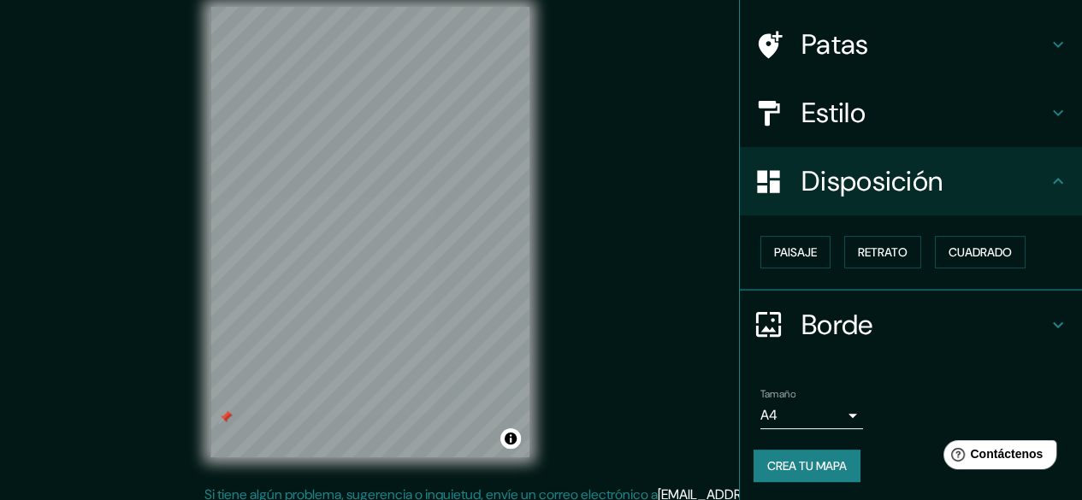
scroll to position [32, 0]
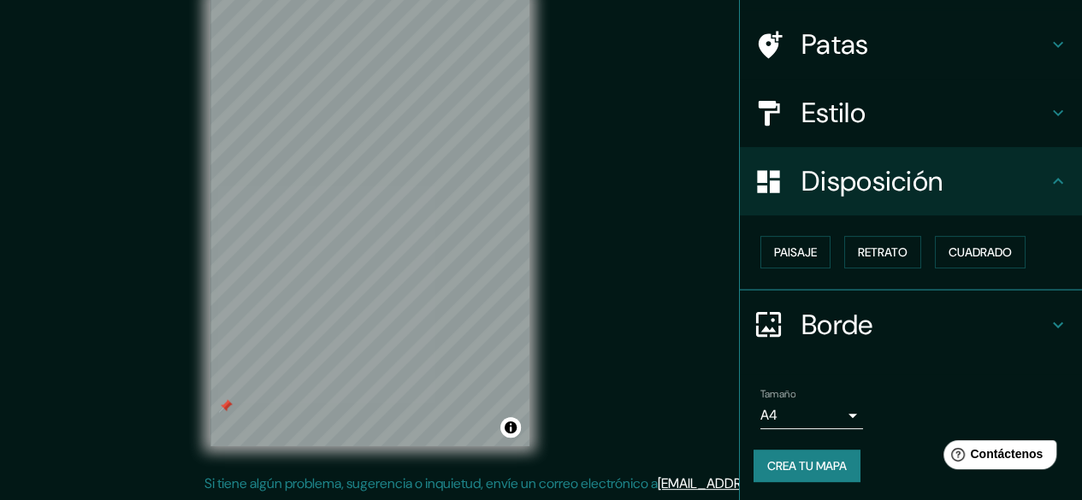
click at [900, 319] on h4 "Borde" at bounding box center [925, 325] width 246 height 34
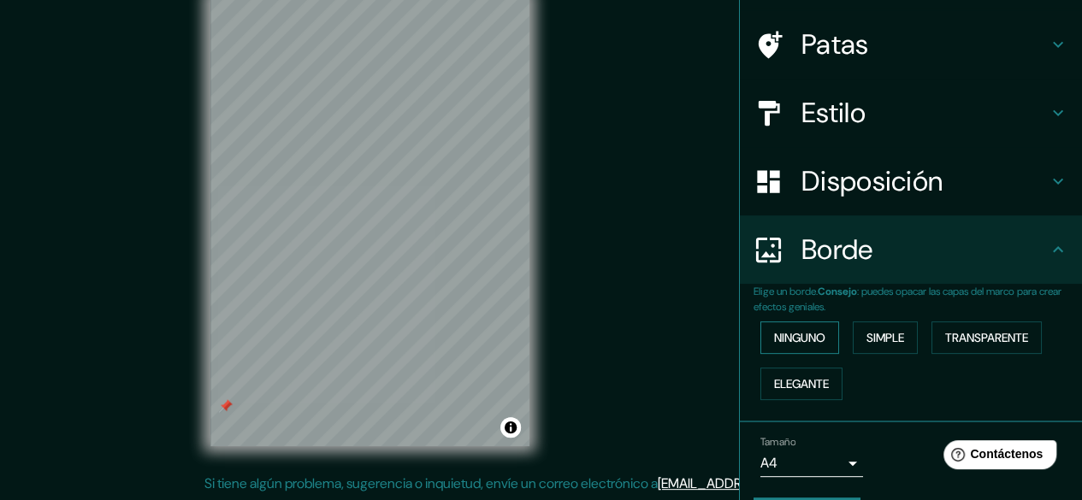
click at [818, 335] on button "Ninguno" at bounding box center [800, 338] width 79 height 33
click at [877, 337] on font "Simple" at bounding box center [886, 337] width 38 height 15
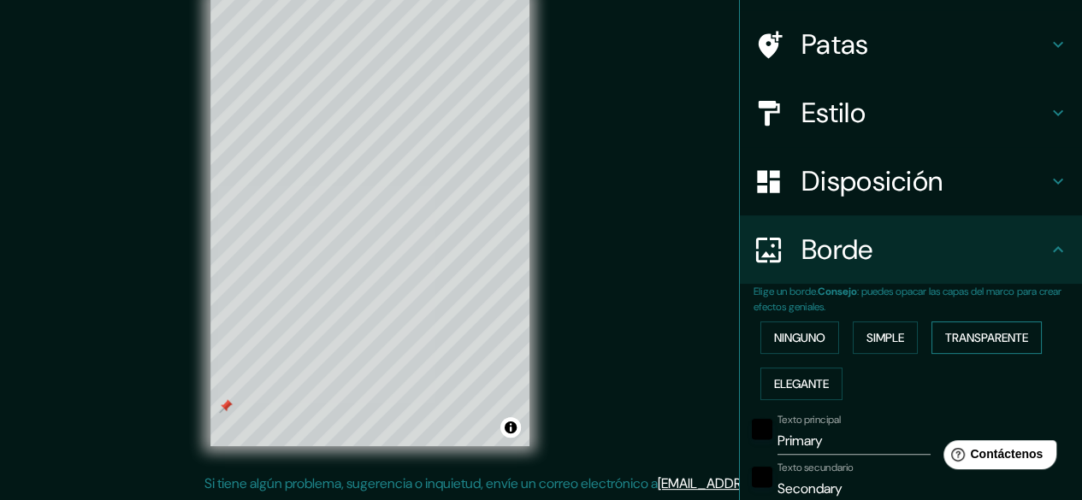
click at [945, 336] on font "Transparente" at bounding box center [986, 337] width 83 height 15
click at [822, 389] on button "Elegante" at bounding box center [802, 384] width 82 height 33
click at [535, 370] on div "© Mapbox © OpenStreetMap Improve this map" at bounding box center [370, 221] width 374 height 506
click at [825, 439] on input "Primary" at bounding box center [854, 441] width 153 height 27
drag, startPoint x: 824, startPoint y: 440, endPoint x: 666, endPoint y: 441, distance: 157.4
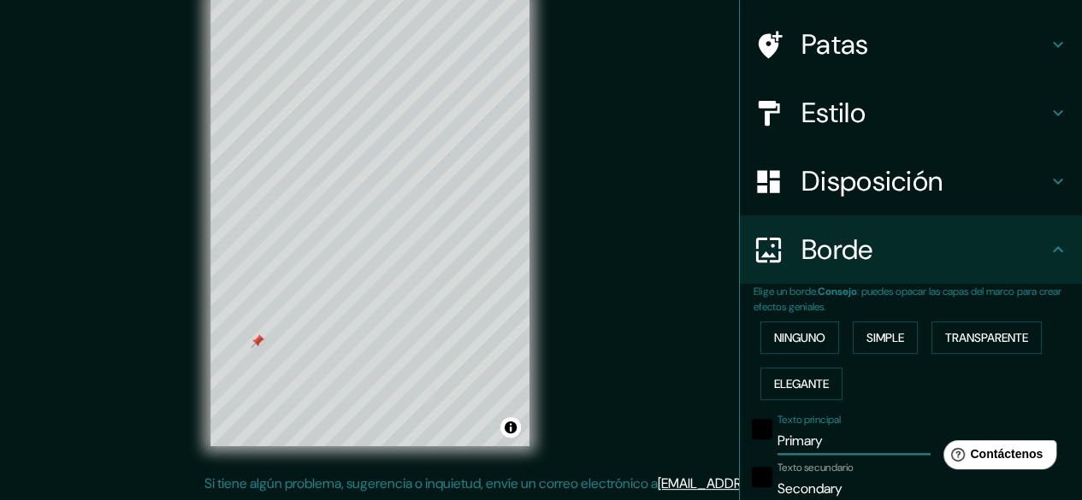
click at [666, 441] on div "Mappin Ubicación Cm-3107, [GEOGRAPHIC_DATA][PERSON_NAME][PERSON_NAME], [GEOGRAP…" at bounding box center [541, 234] width 1082 height 533
type input "Y"
type input "149"
type input "30"
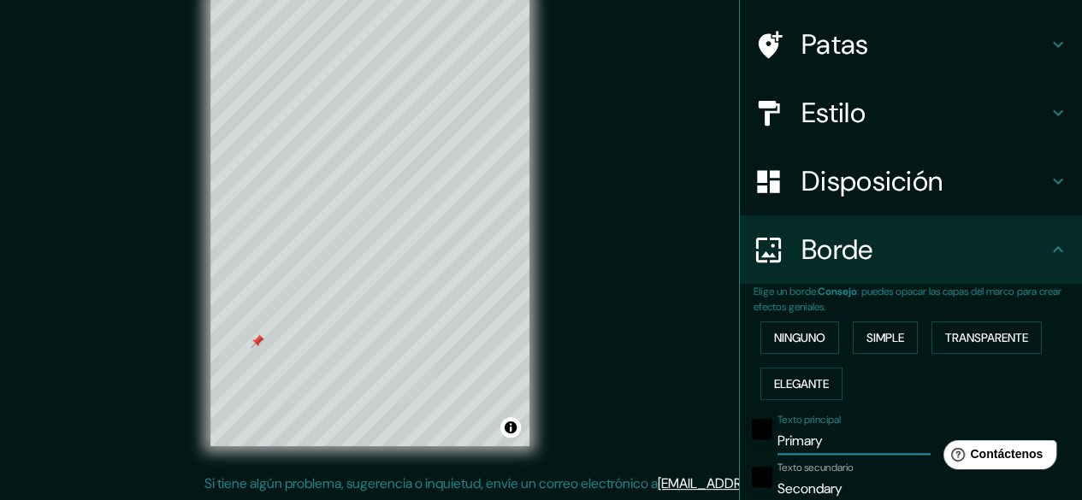
type input "15"
type input "Ya"
type input "149"
type input "30"
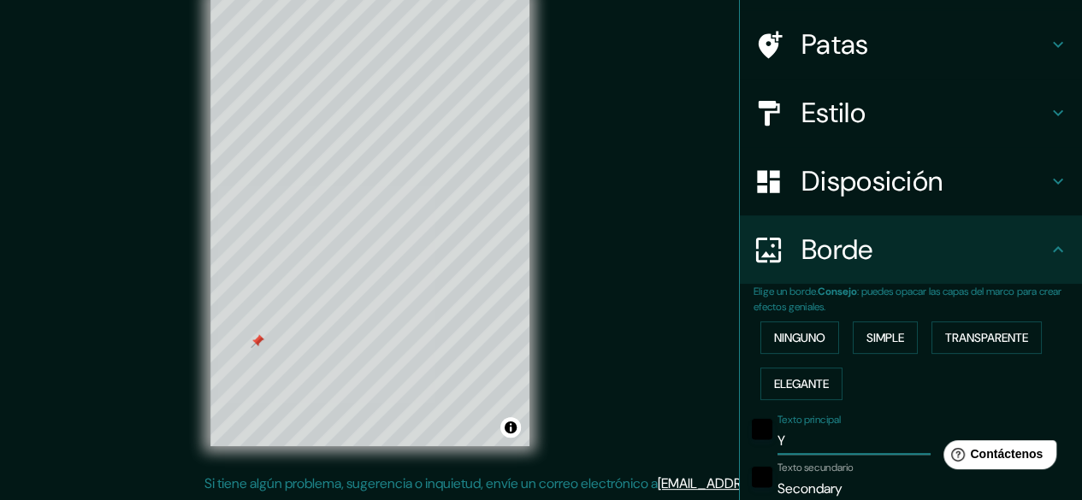
type input "15"
type input "Yai"
type input "149"
type input "30"
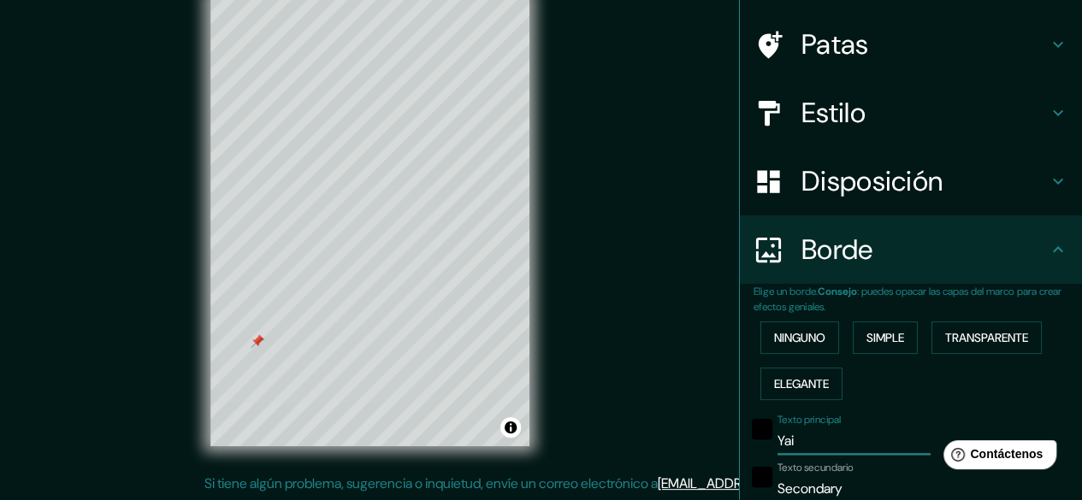
type input "15"
type input "Yaiz"
type input "149"
type input "30"
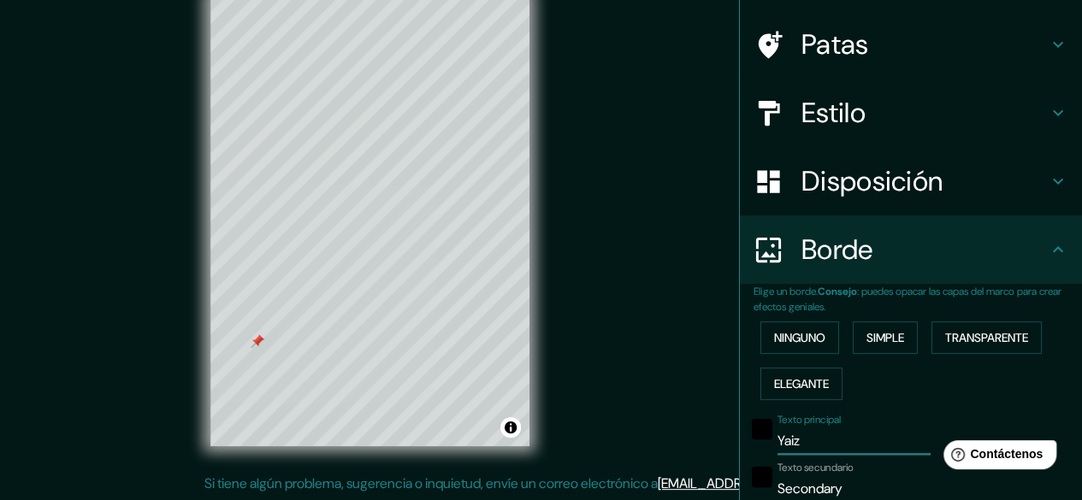
type input "15"
type input "Yaiza"
type input "149"
type input "30"
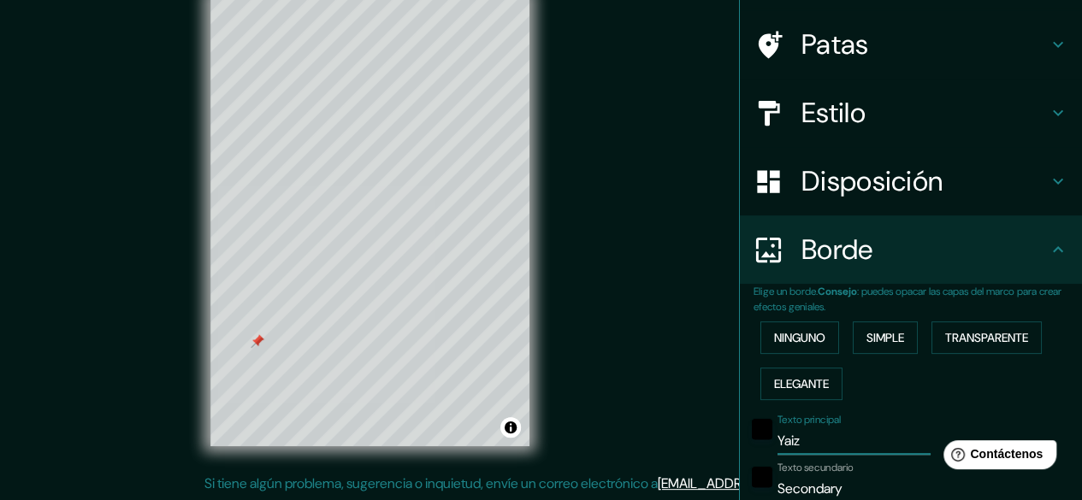
type input "15"
type input "Yaiza"
type input "149"
type input "30"
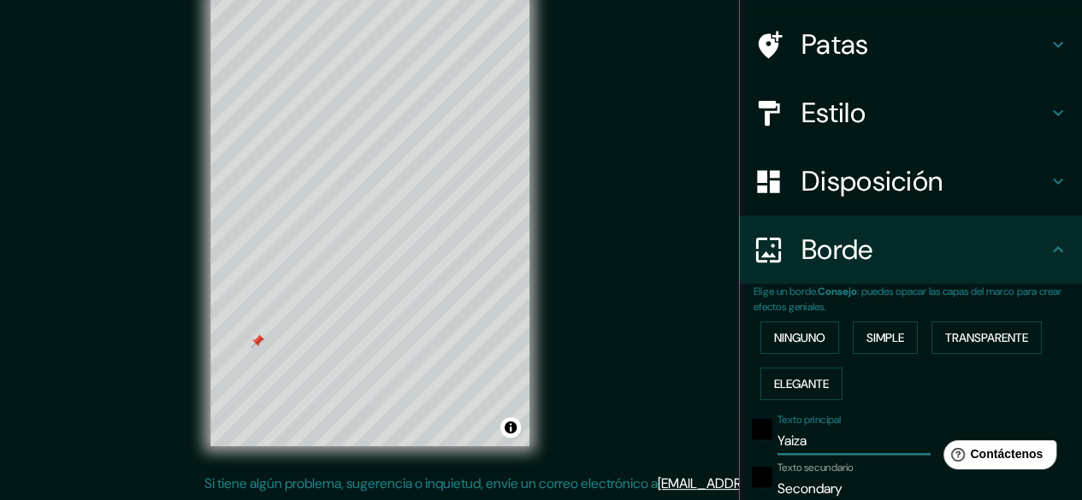
type input "15"
type input "Yaiza y"
type input "149"
type input "30"
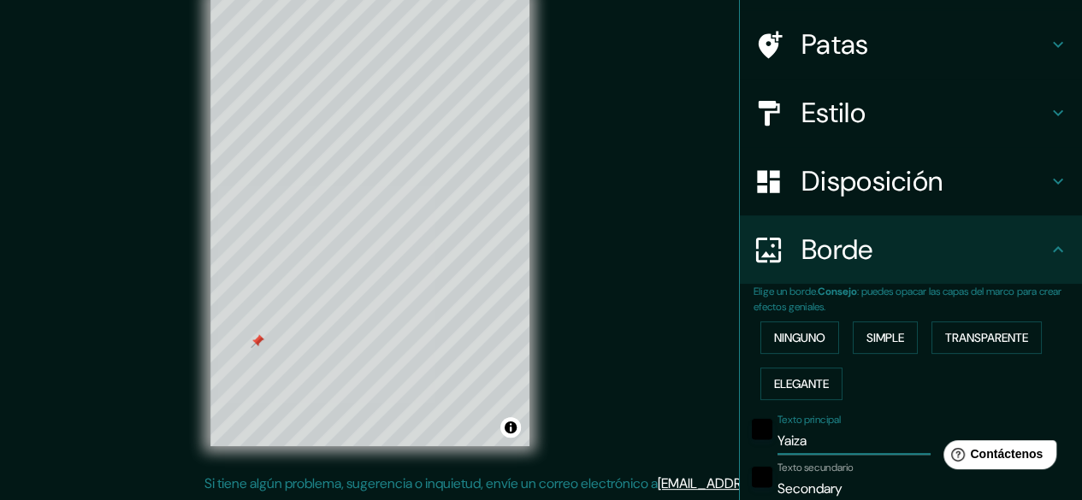
type input "15"
type input "Yaiza"
type input "149"
type input "30"
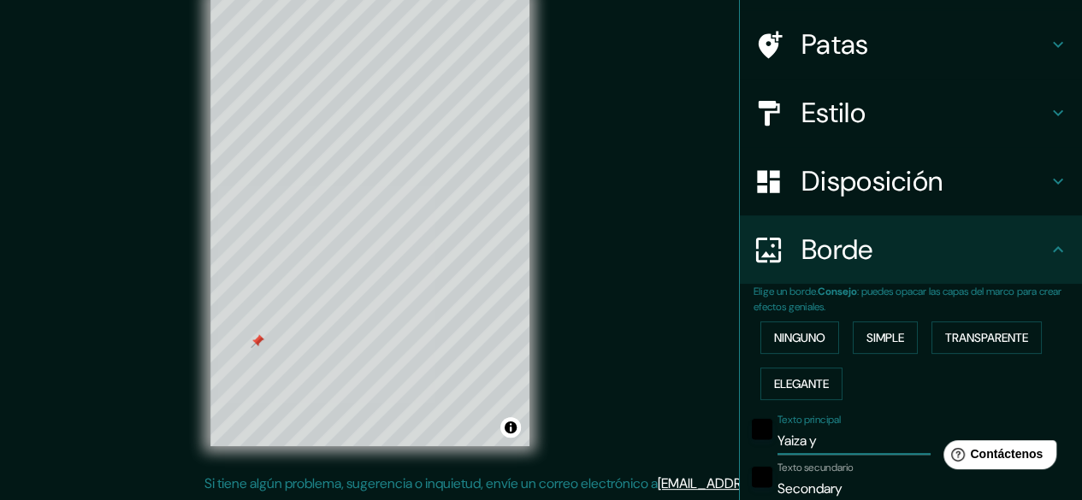
type input "15"
type input "Yaiza ¬"
type input "149"
type input "30"
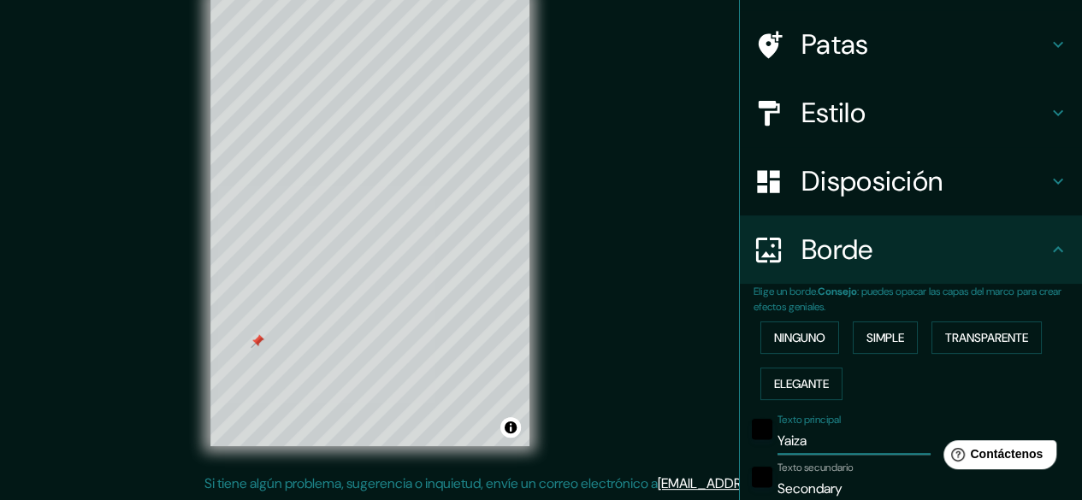
type input "15"
type input "Yaiza"
type input "149"
type input "30"
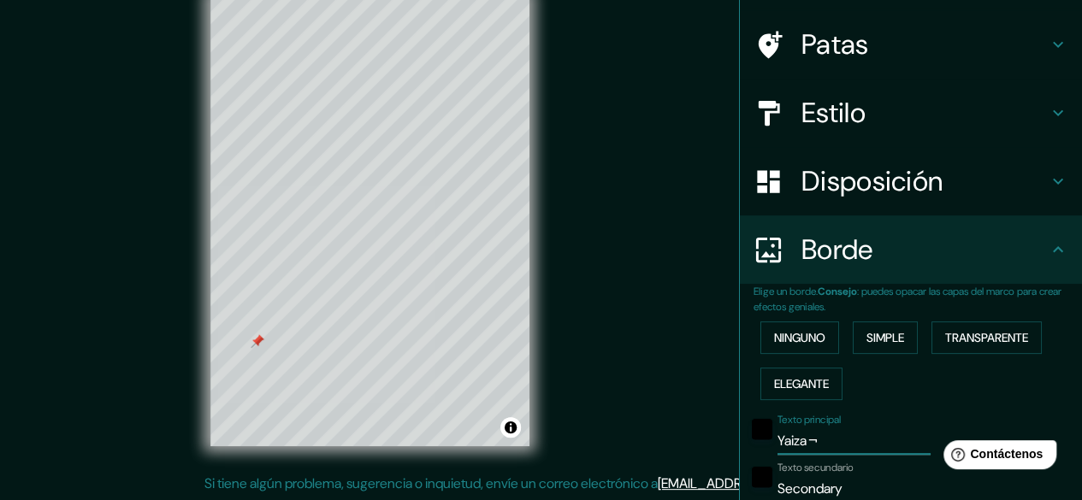
type input "15"
type input "Yaiza &"
type input "149"
type input "30"
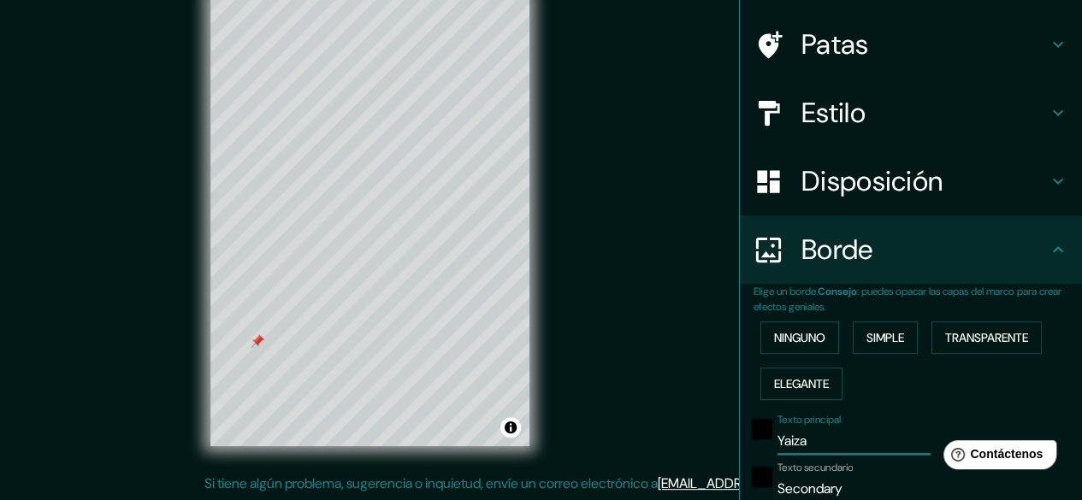
type input "15"
type input "Yaiza &"
type input "149"
type input "30"
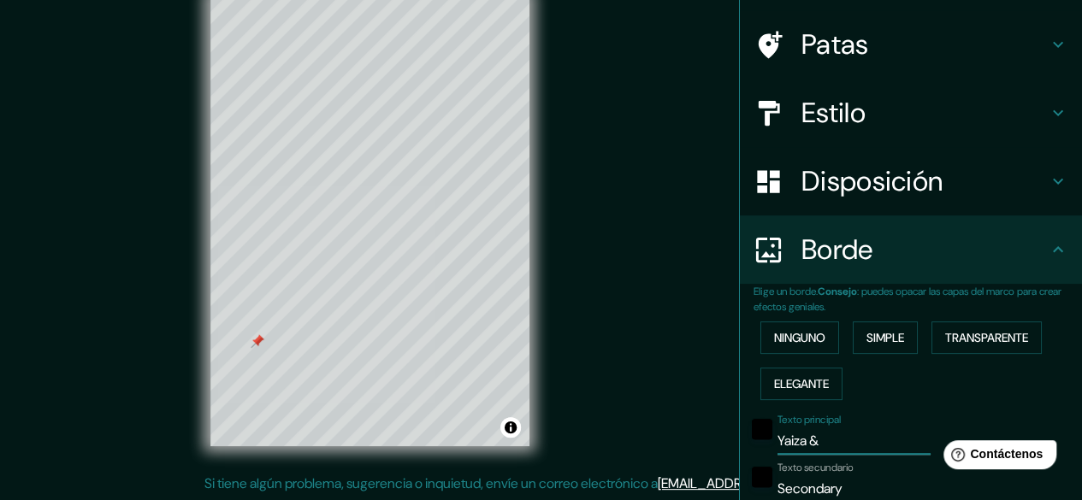
type input "15"
type input "Yaiza & R"
type input "149"
type input "30"
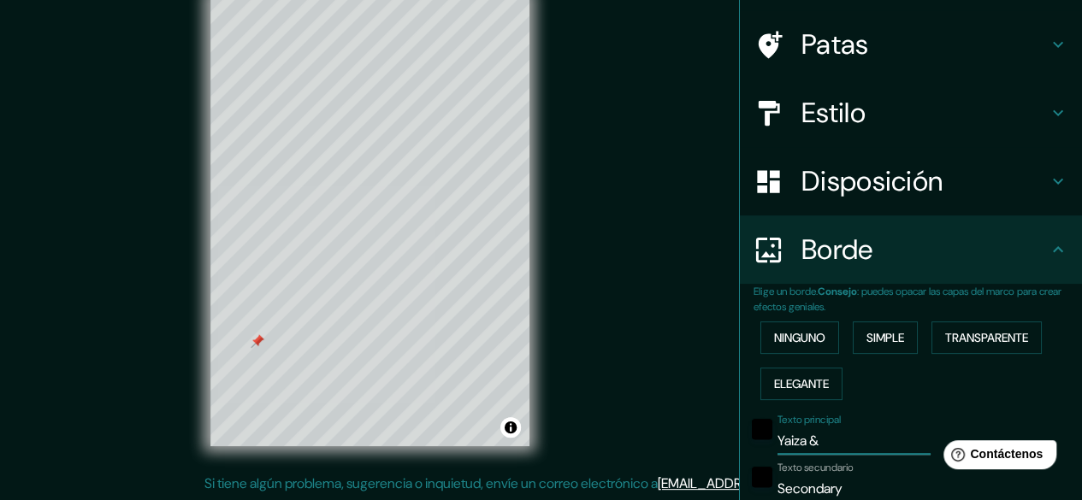
type input "15"
type input "Yaiza & Ra"
type input "149"
type input "30"
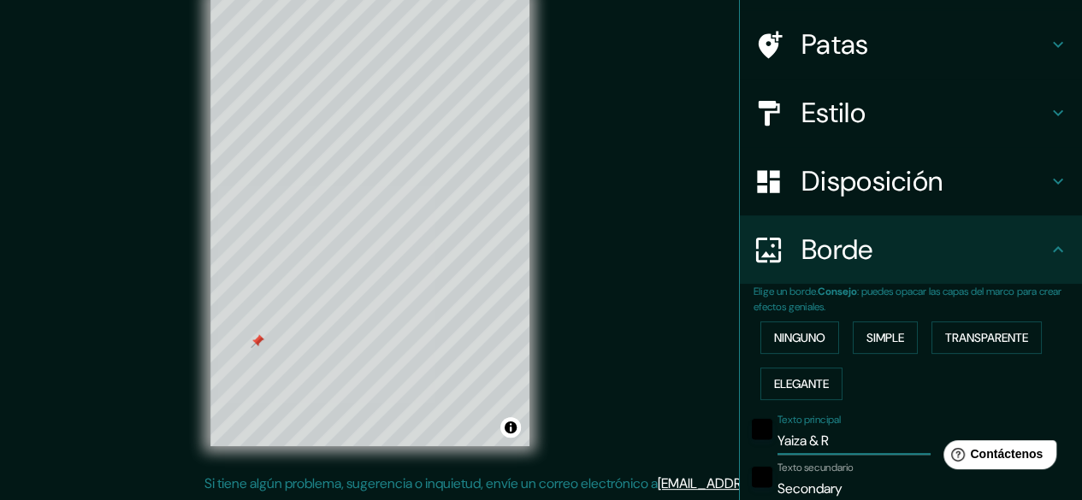
type input "15"
type input "Yaiza & Raf"
type input "149"
type input "30"
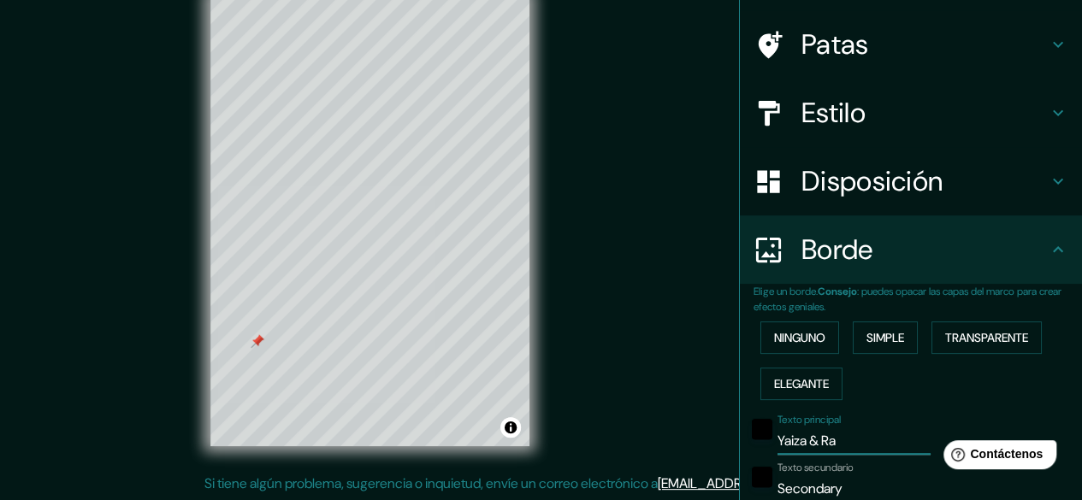
type input "15"
type input "Yaiza & [PERSON_NAME]"
type input "149"
type input "30"
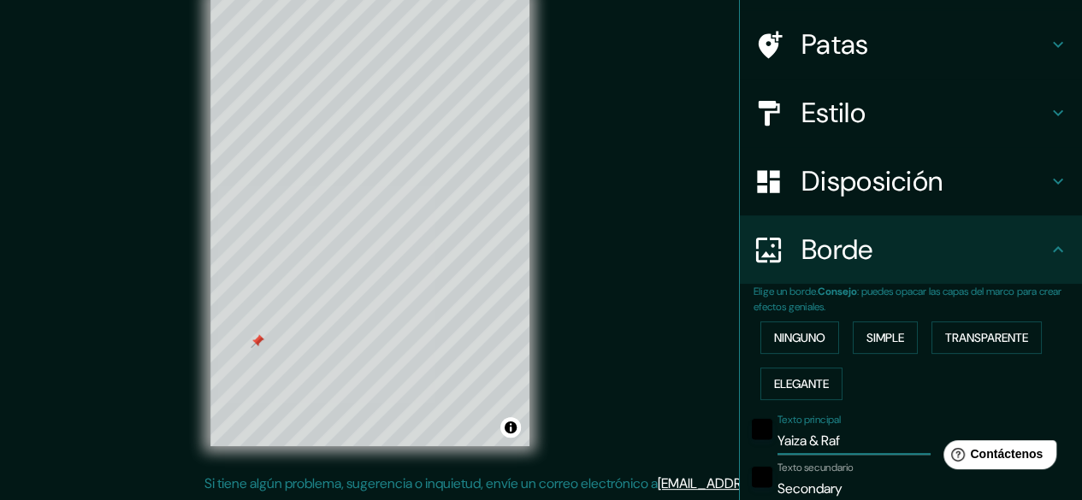
type input "15"
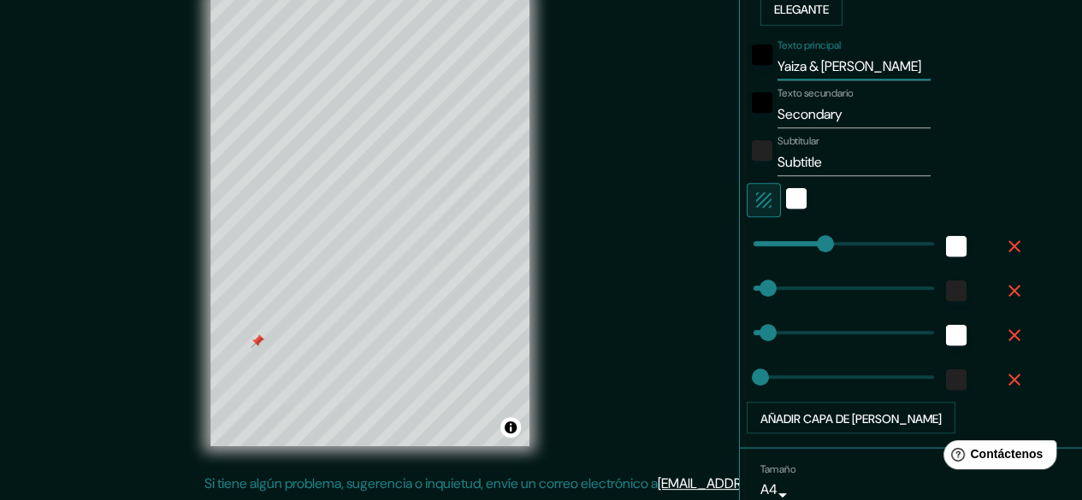
scroll to position [391, 0]
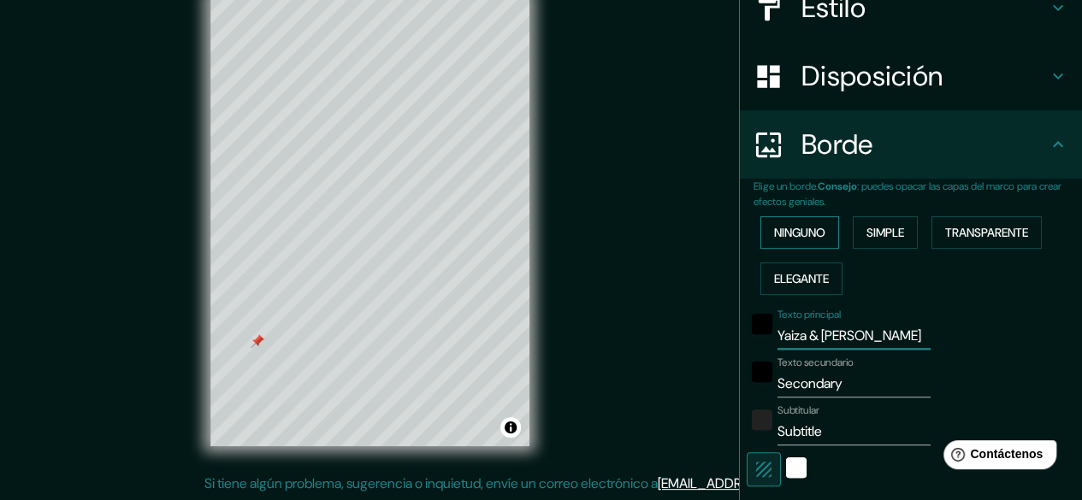
type input "Yaiza & [PERSON_NAME]"
click at [794, 234] on font "Ninguno" at bounding box center [799, 232] width 51 height 15
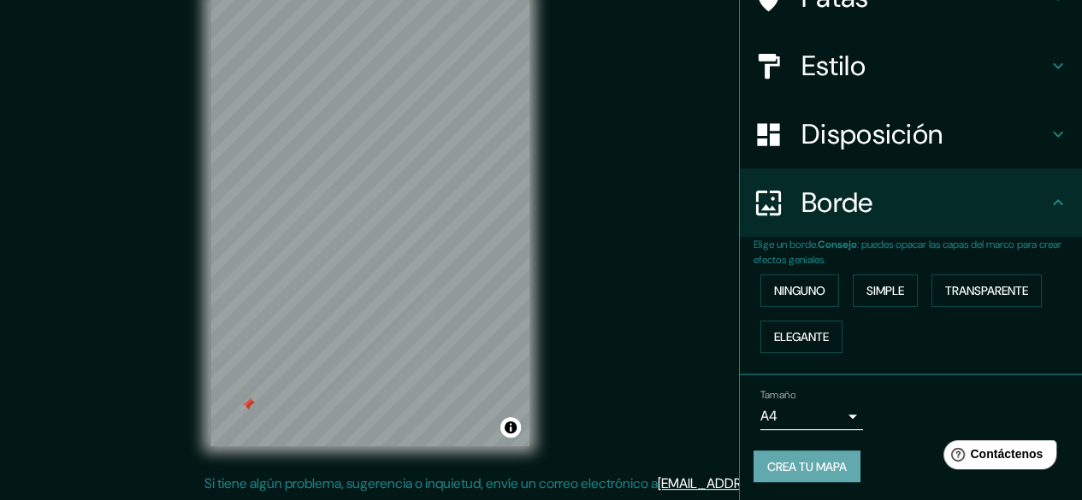
click at [827, 462] on font "Crea tu mapa" at bounding box center [807, 466] width 80 height 15
click at [806, 471] on font "Crea tu mapa" at bounding box center [807, 466] width 80 height 15
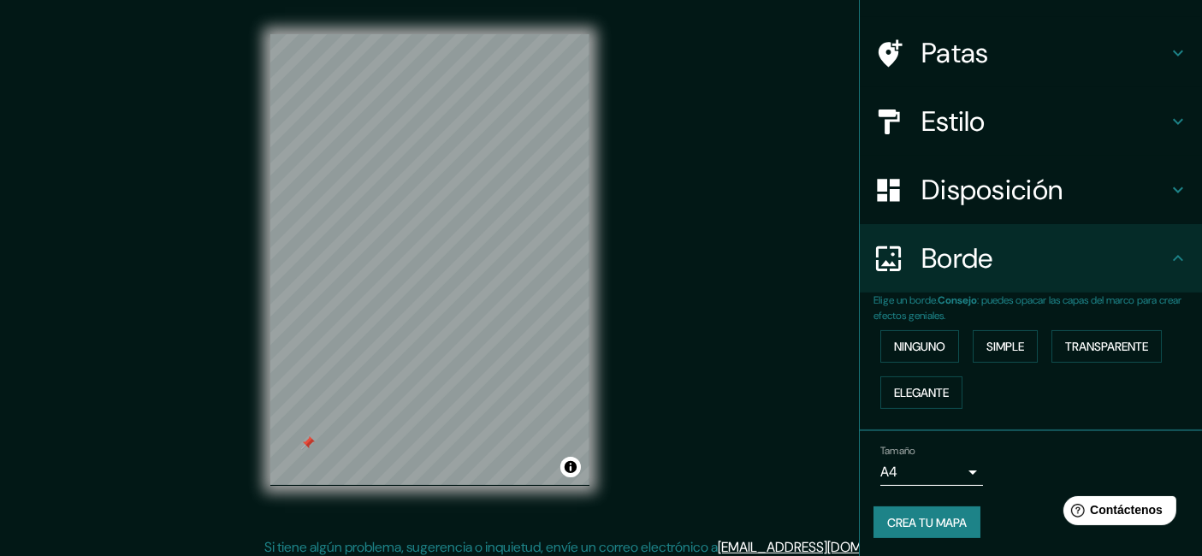
scroll to position [27, 0]
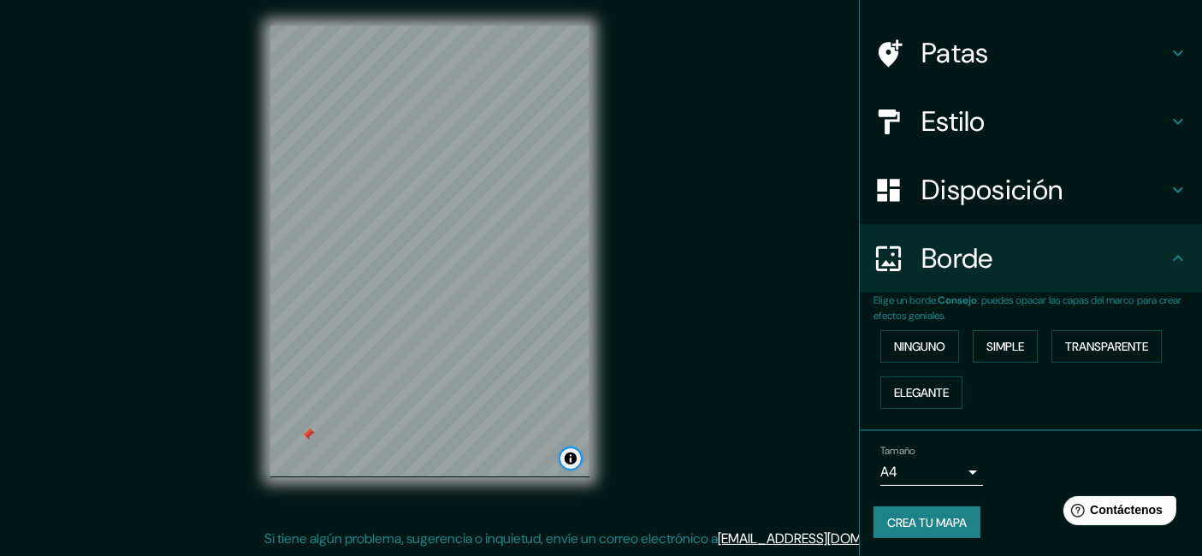
click at [569, 457] on button "Activar o desactivar atribución" at bounding box center [570, 458] width 21 height 21
click at [919, 500] on font "Crea tu mapa" at bounding box center [927, 522] width 80 height 15
click at [906, 339] on font "Ninguno" at bounding box center [919, 346] width 51 height 15
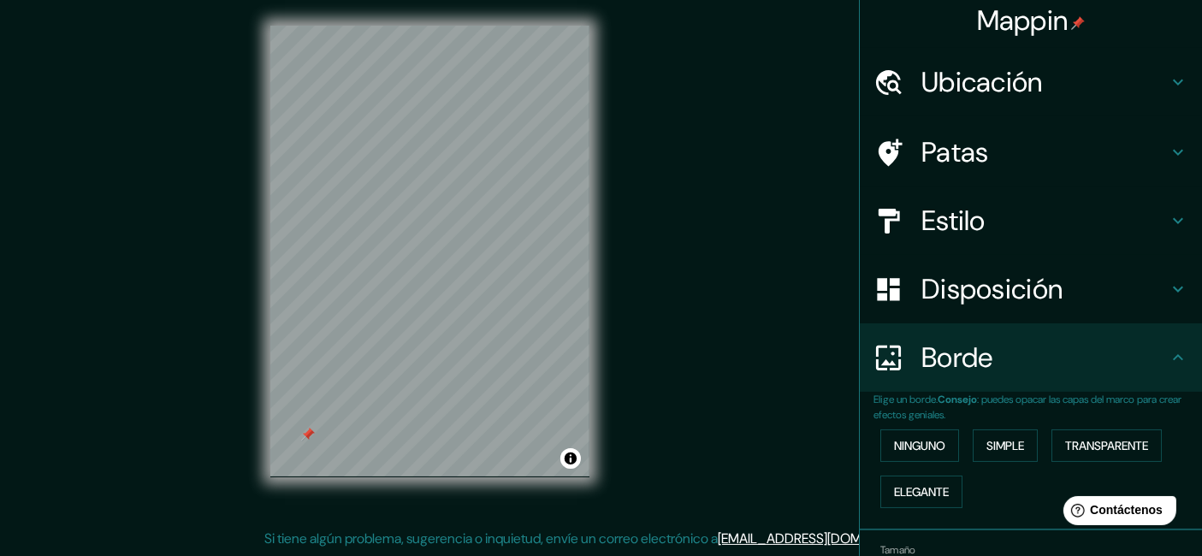
scroll to position [0, 0]
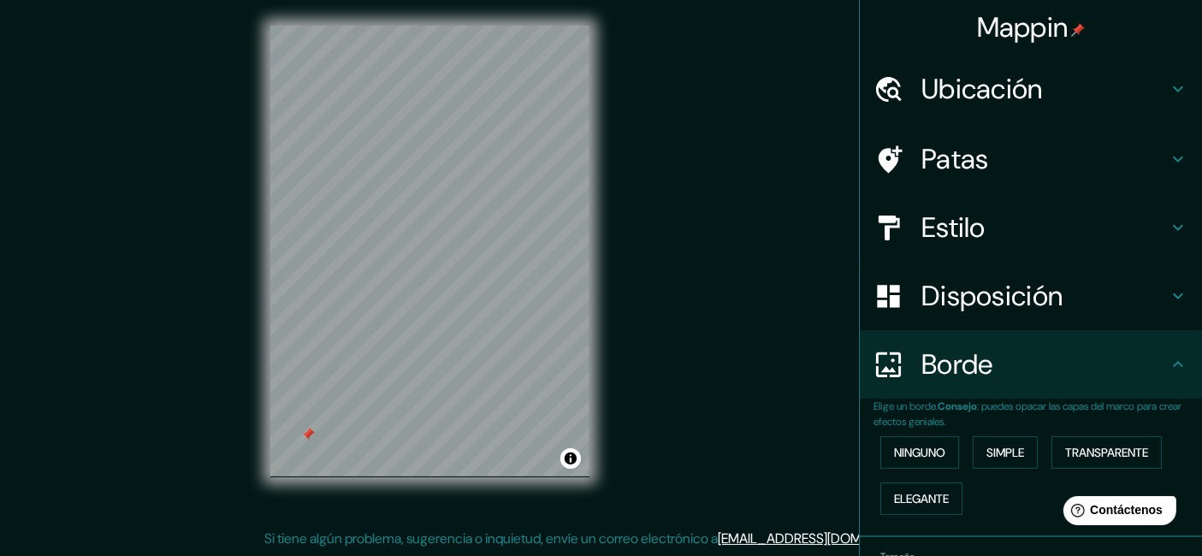
click at [924, 95] on font "Ubicación" at bounding box center [981, 89] width 121 height 36
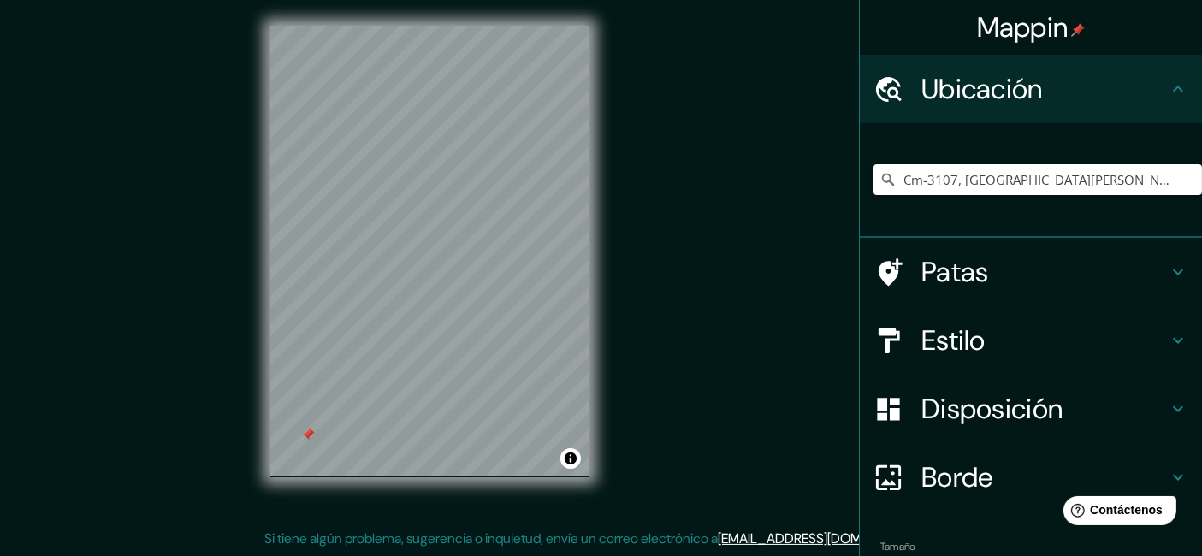
click at [925, 93] on font "Ubicación" at bounding box center [981, 89] width 121 height 36
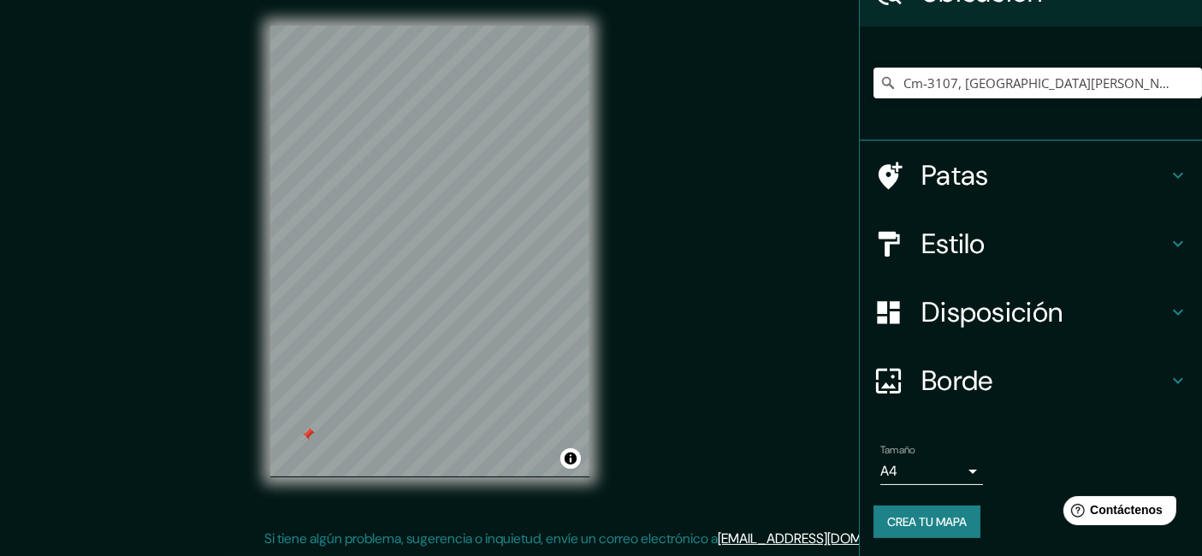
scroll to position [98, 0]
click at [932, 465] on body "Mappin Ubicación Cm-3107, [GEOGRAPHIC_DATA][PERSON_NAME][PERSON_NAME], [GEOGRAP…" at bounding box center [601, 251] width 1202 height 556
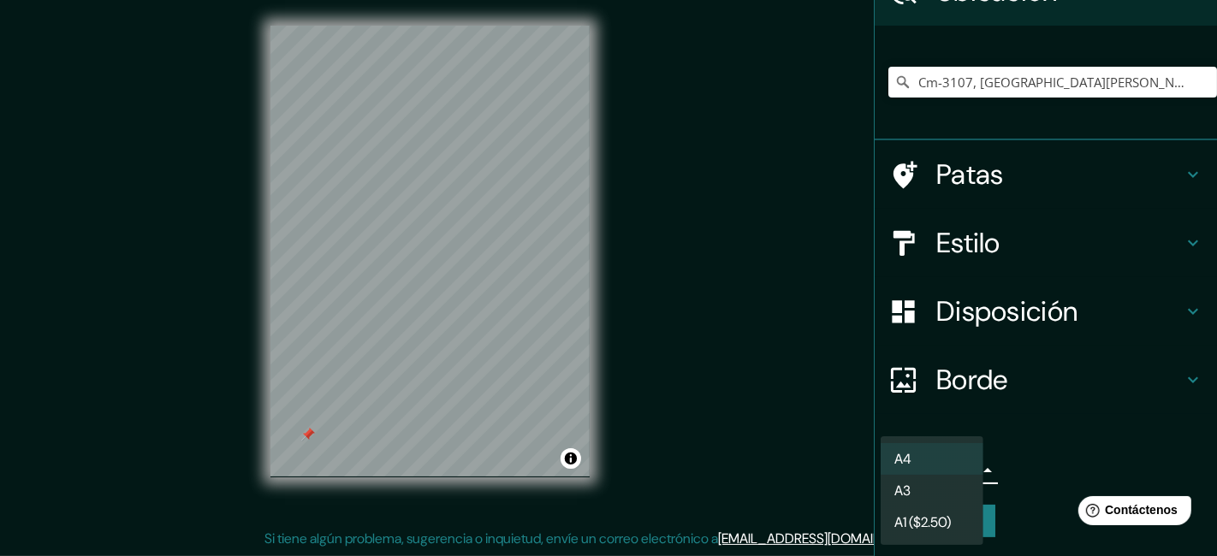
click at [945, 470] on li "A4" at bounding box center [931, 459] width 103 height 32
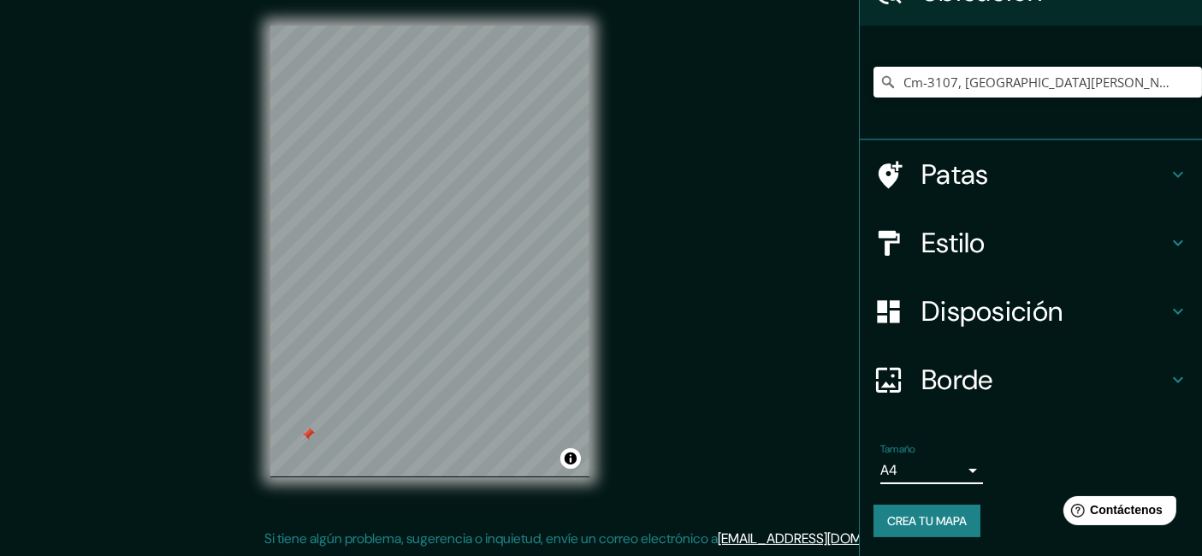
click at [915, 500] on font "Crea tu mapa" at bounding box center [927, 520] width 80 height 15
click at [937, 500] on font "Crea tu mapa" at bounding box center [927, 520] width 80 height 15
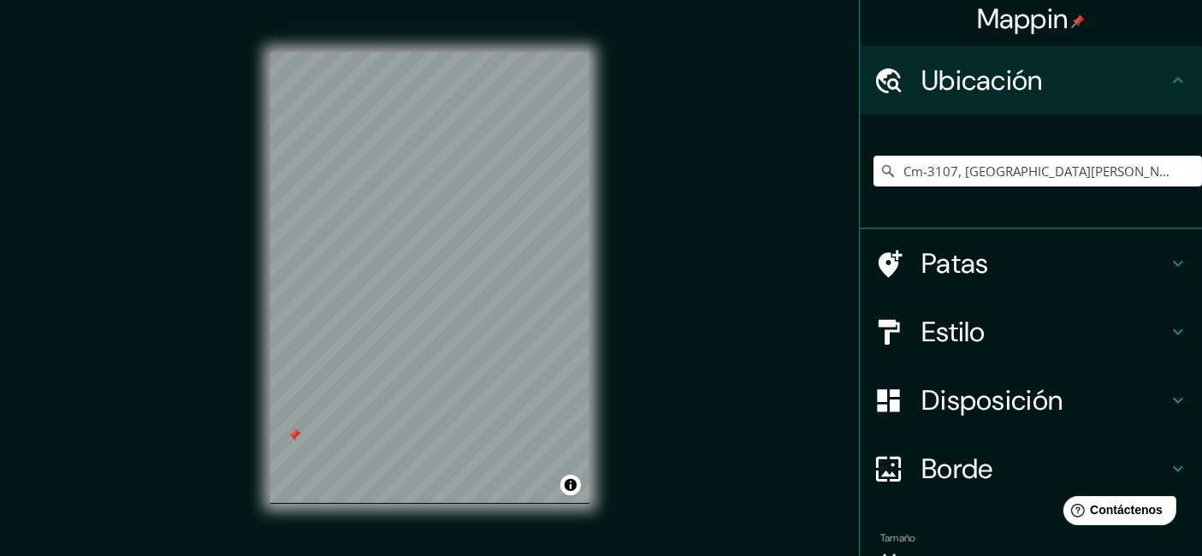
scroll to position [0, 0]
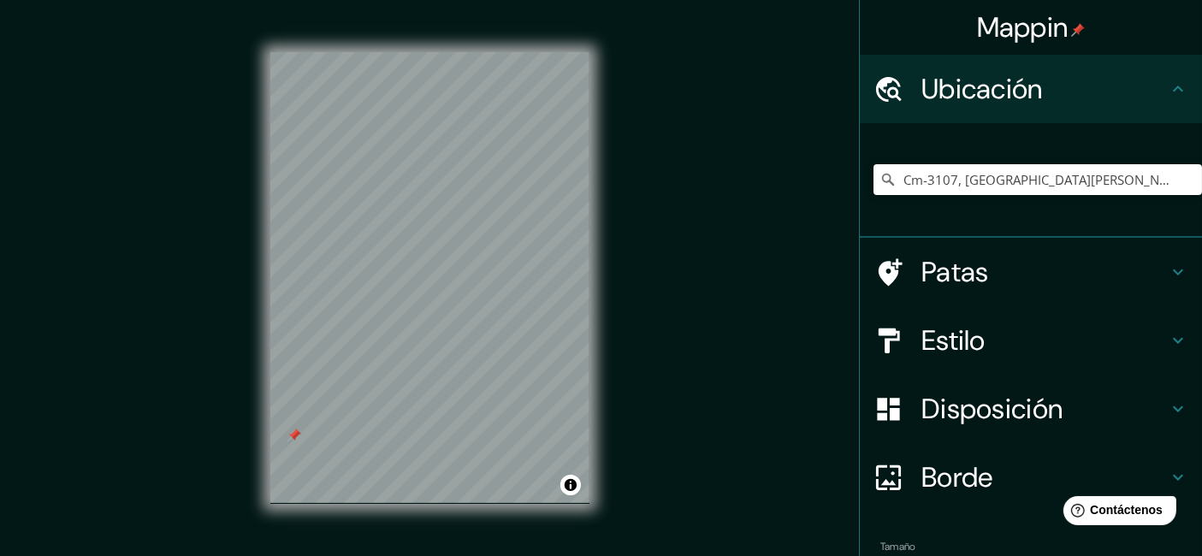
click at [1081, 86] on h4 "Ubicación" at bounding box center [1044, 89] width 246 height 34
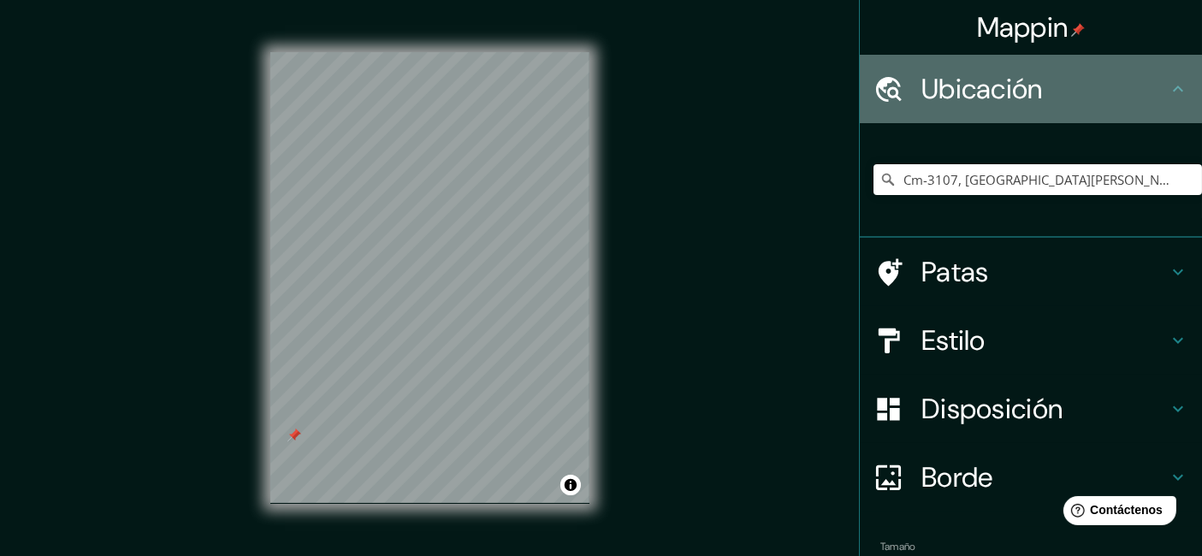
click at [1081, 87] on icon at bounding box center [1178, 89] width 21 height 21
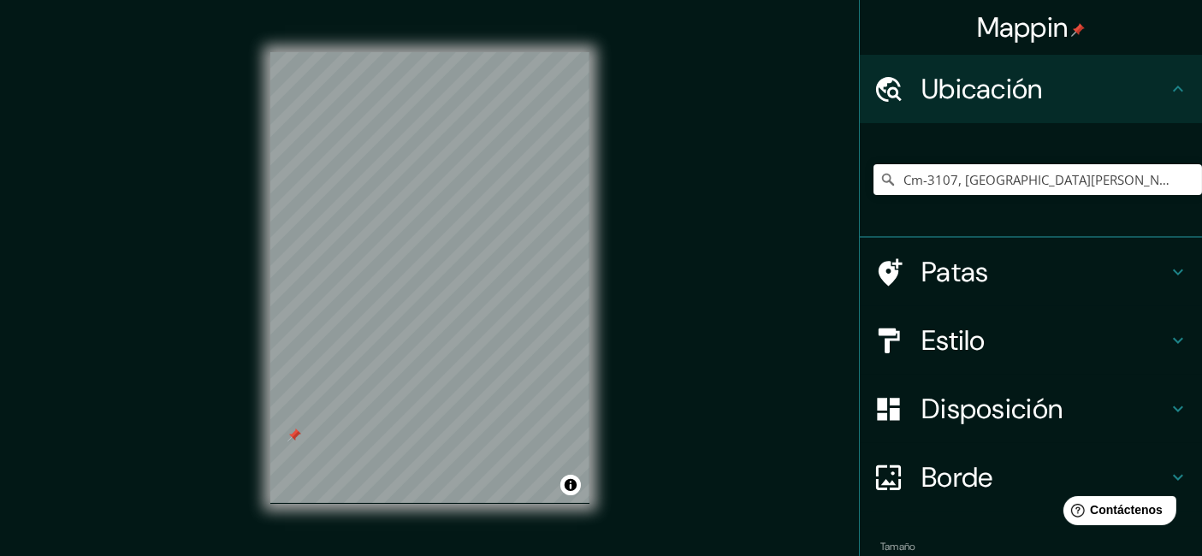
click at [1081, 89] on div "Ubicación" at bounding box center [1031, 89] width 342 height 68
drag, startPoint x: 1092, startPoint y: 44, endPoint x: 1071, endPoint y: 38, distance: 22.0
click at [1081, 44] on div "Mappin" at bounding box center [1031, 27] width 342 height 55
click at [1065, 38] on h4 "Mappin" at bounding box center [1031, 27] width 109 height 34
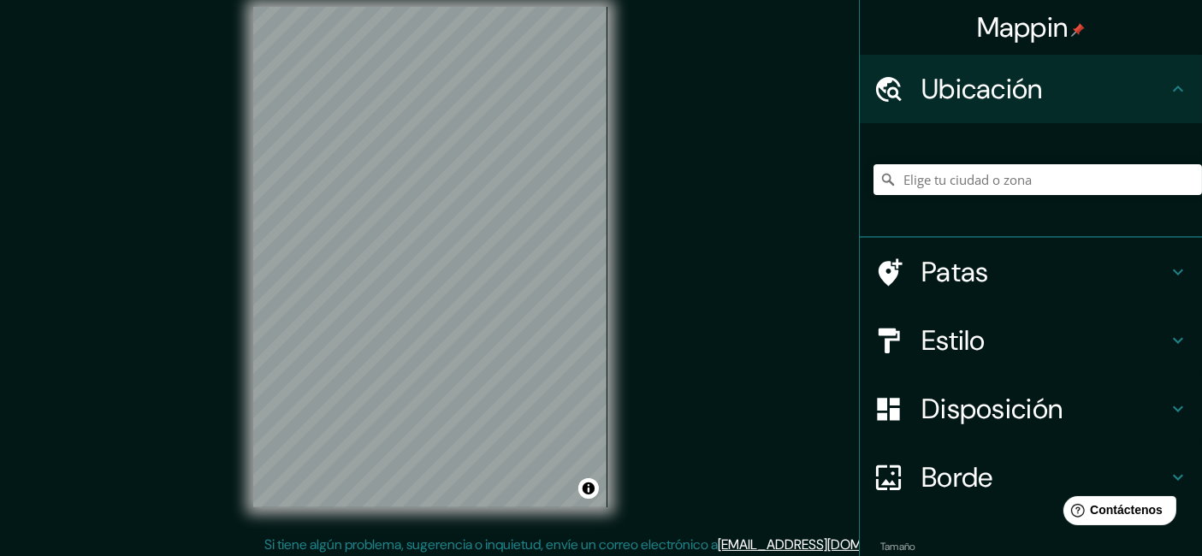
scroll to position [27, 0]
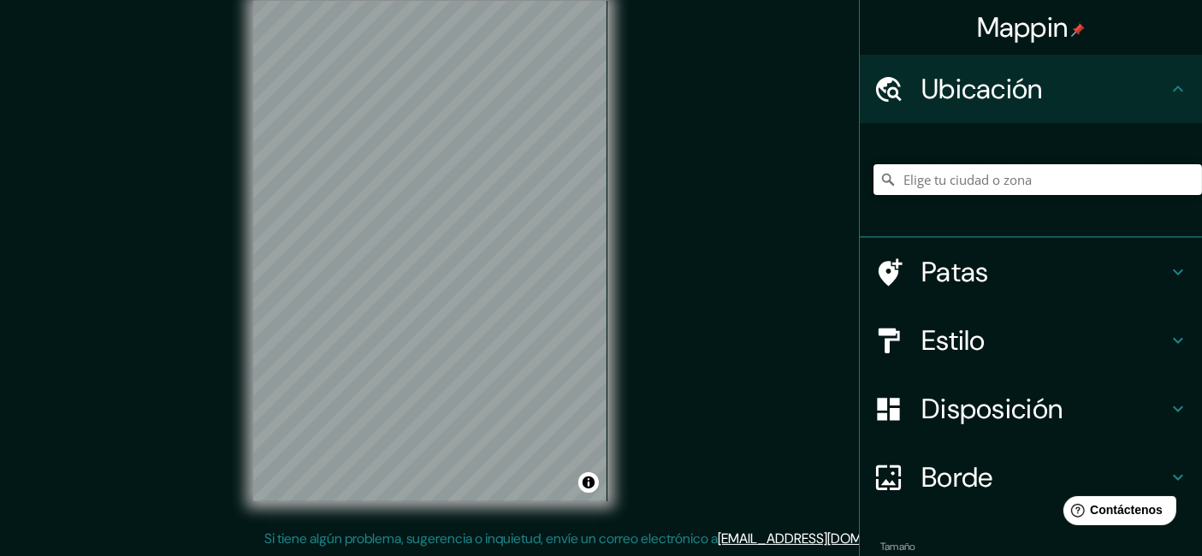
click at [930, 179] on input "Elige tu ciudad o zona" at bounding box center [1037, 179] width 329 height 31
paste input "CM-3107, [GEOGRAPHIC_DATA][PERSON_NAME][PERSON_NAME], [GEOGRAPHIC_DATA]"
type input "Cm-3107, [GEOGRAPHIC_DATA][PERSON_NAME][PERSON_NAME], [GEOGRAPHIC_DATA], [GEOGR…"
click at [959, 328] on font "Estilo" at bounding box center [953, 341] width 64 height 36
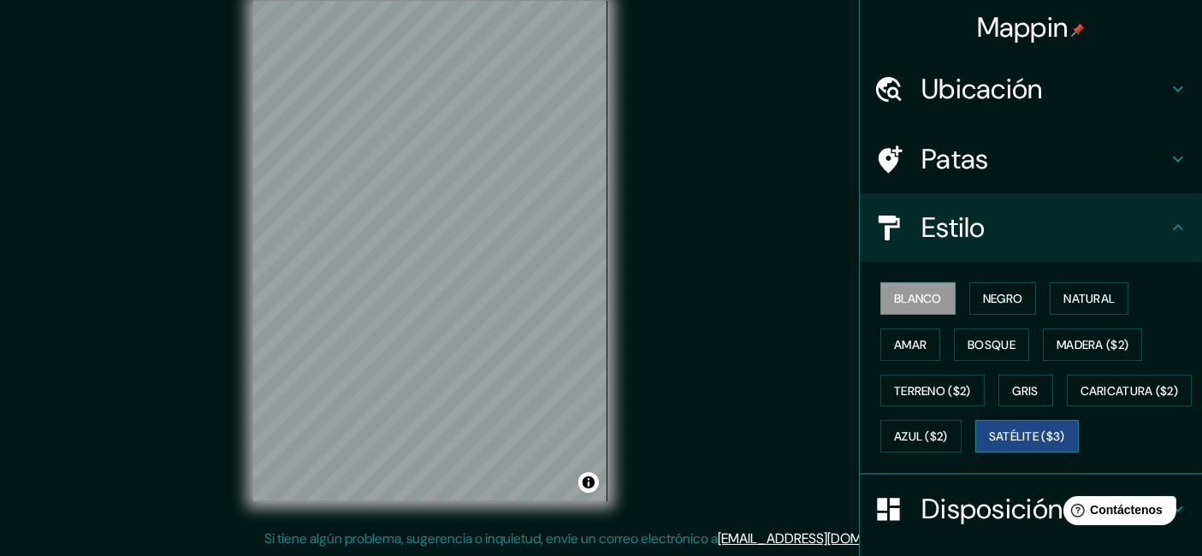
click at [989, 445] on font "Satélite ($3)" at bounding box center [1027, 436] width 76 height 15
click at [459, 500] on div "© Mapbox © OpenStreetMap Improve this map © Maxar" at bounding box center [430, 250] width 409 height 555
click at [369, 500] on div "Mappin Ubicación Cm-3107, [GEOGRAPHIC_DATA][PERSON_NAME][PERSON_NAME], [GEOGRAP…" at bounding box center [601, 264] width 1202 height 583
click at [401, 500] on div "© Mapbox © OpenStreetMap Improve this map © Maxar" at bounding box center [430, 250] width 409 height 555
click at [490, 500] on div "© Mapbox © OpenStreetMap Improve this map © Maxar" at bounding box center [430, 250] width 409 height 555
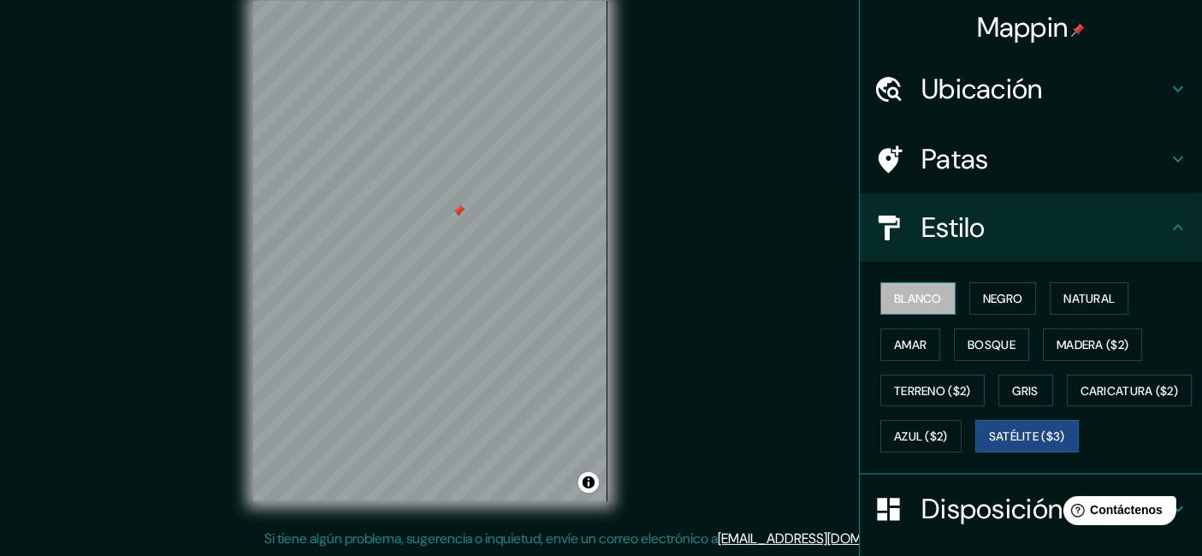
click at [916, 304] on font "Blanco" at bounding box center [918, 298] width 48 height 15
click at [1081, 223] on icon at bounding box center [1178, 227] width 21 height 21
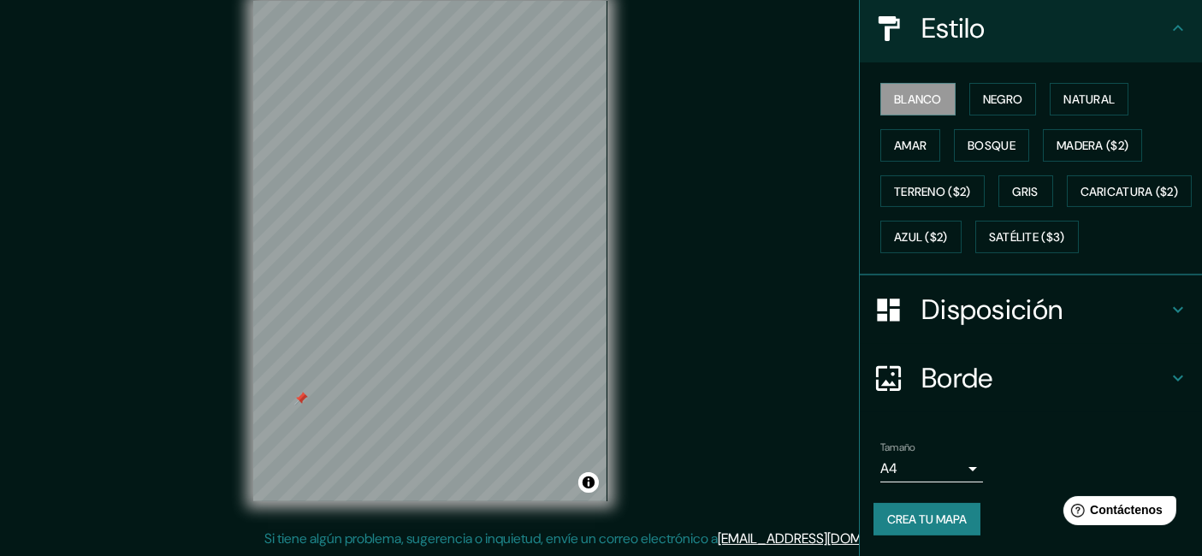
click at [1009, 318] on font "Disposición" at bounding box center [991, 310] width 141 height 36
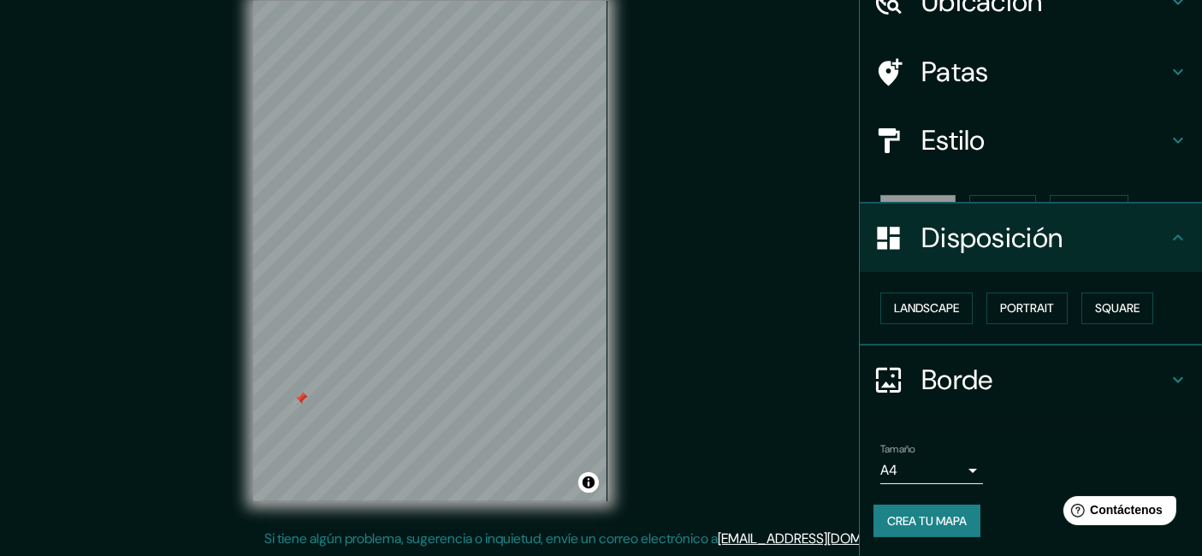
scroll to position [57, 0]
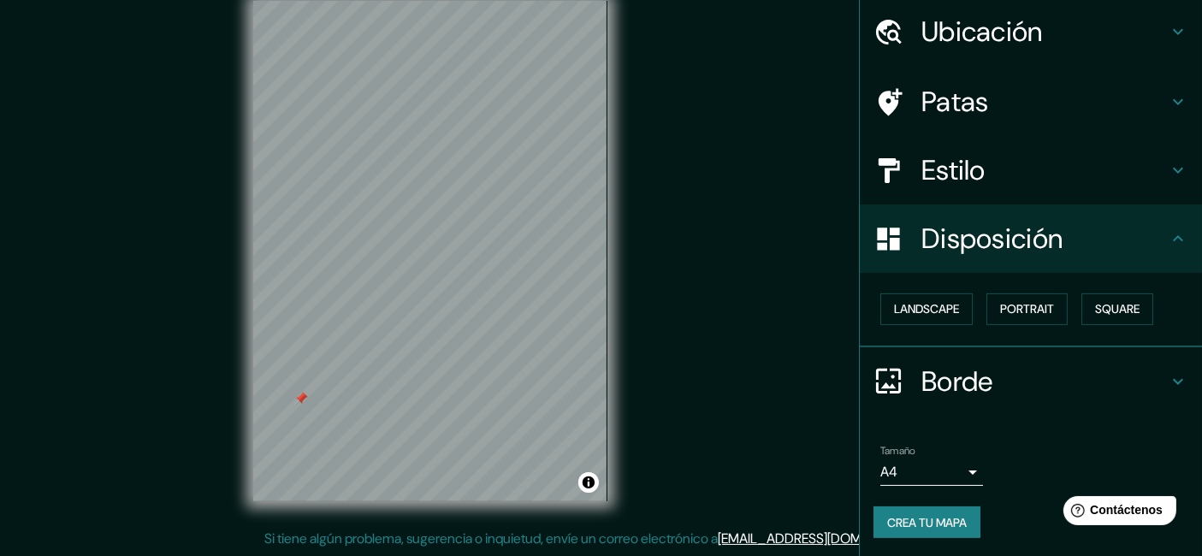
click at [1032, 387] on h4 "Borde" at bounding box center [1044, 381] width 246 height 34
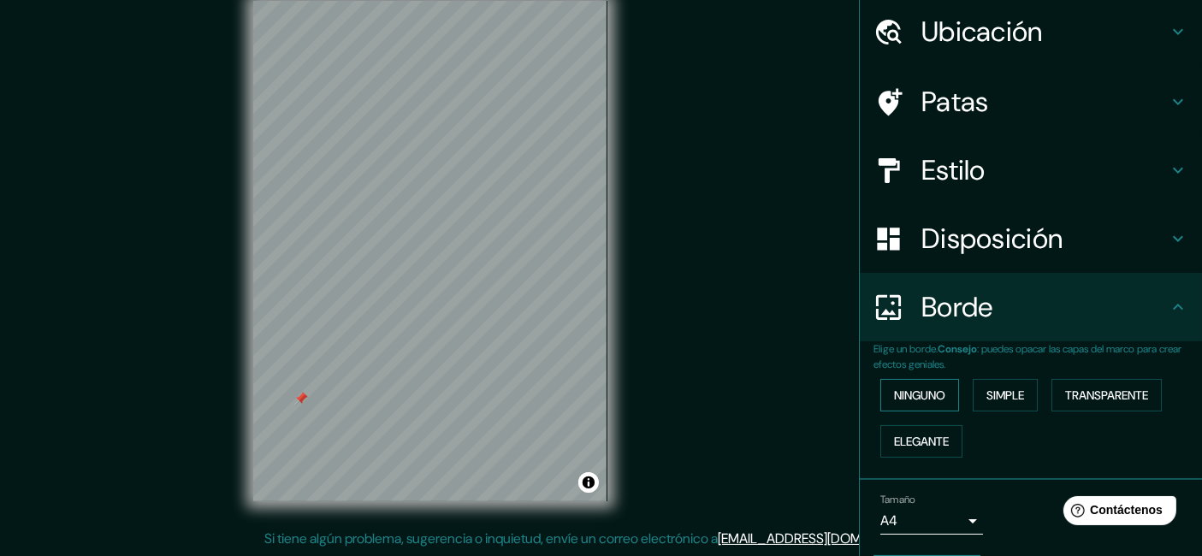
click at [931, 400] on font "Ninguno" at bounding box center [919, 395] width 51 height 15
click at [991, 317] on h4 "Borde" at bounding box center [1044, 307] width 246 height 34
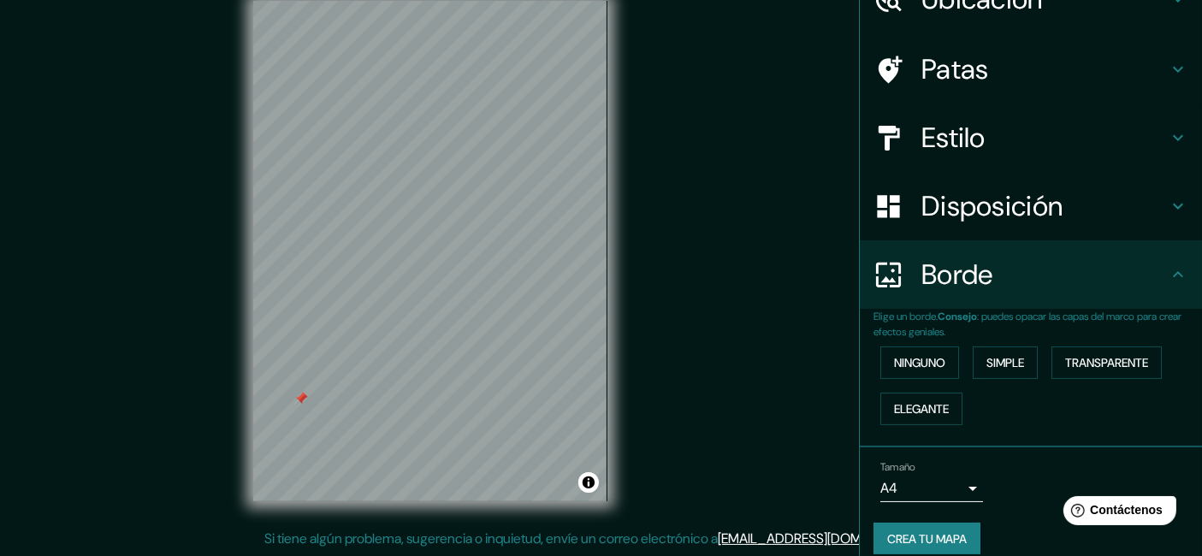
scroll to position [106, 0]
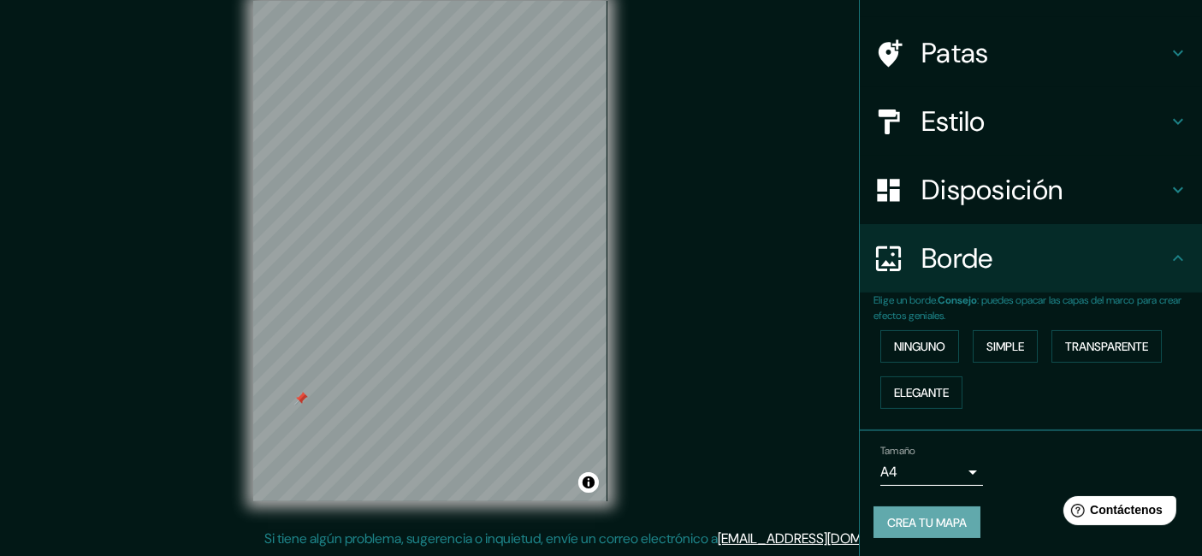
click at [943, 500] on font "Crea tu mapa" at bounding box center [927, 522] width 80 height 15
click at [637, 226] on div "Mappin Ubicación Cm-3107, [GEOGRAPHIC_DATA][PERSON_NAME][PERSON_NAME], [GEOGRAP…" at bounding box center [601, 264] width 1202 height 583
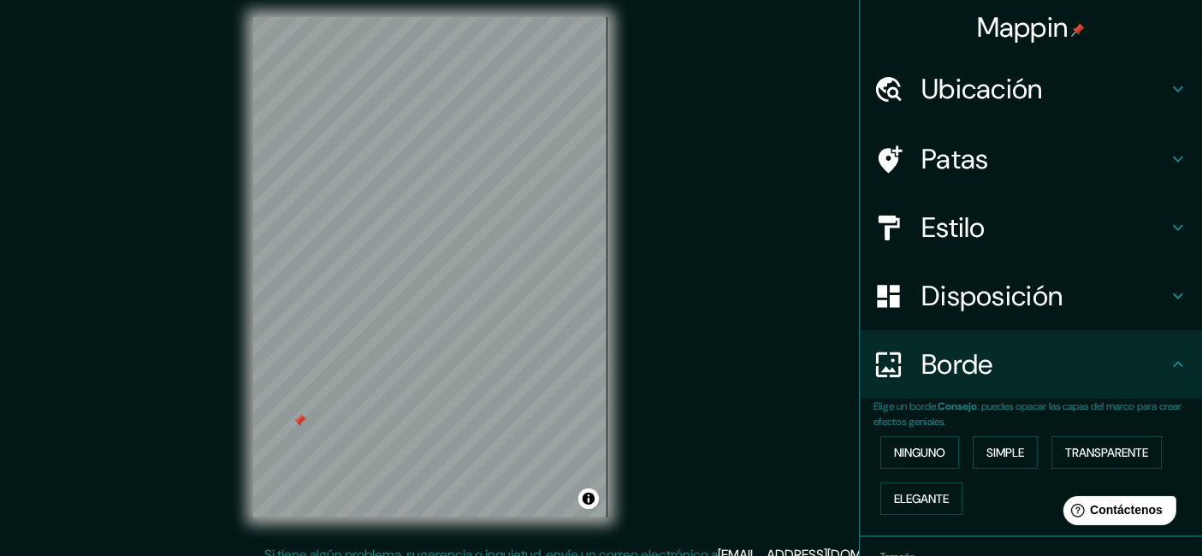
scroll to position [5, 0]
